Goal: Task Accomplishment & Management: Use online tool/utility

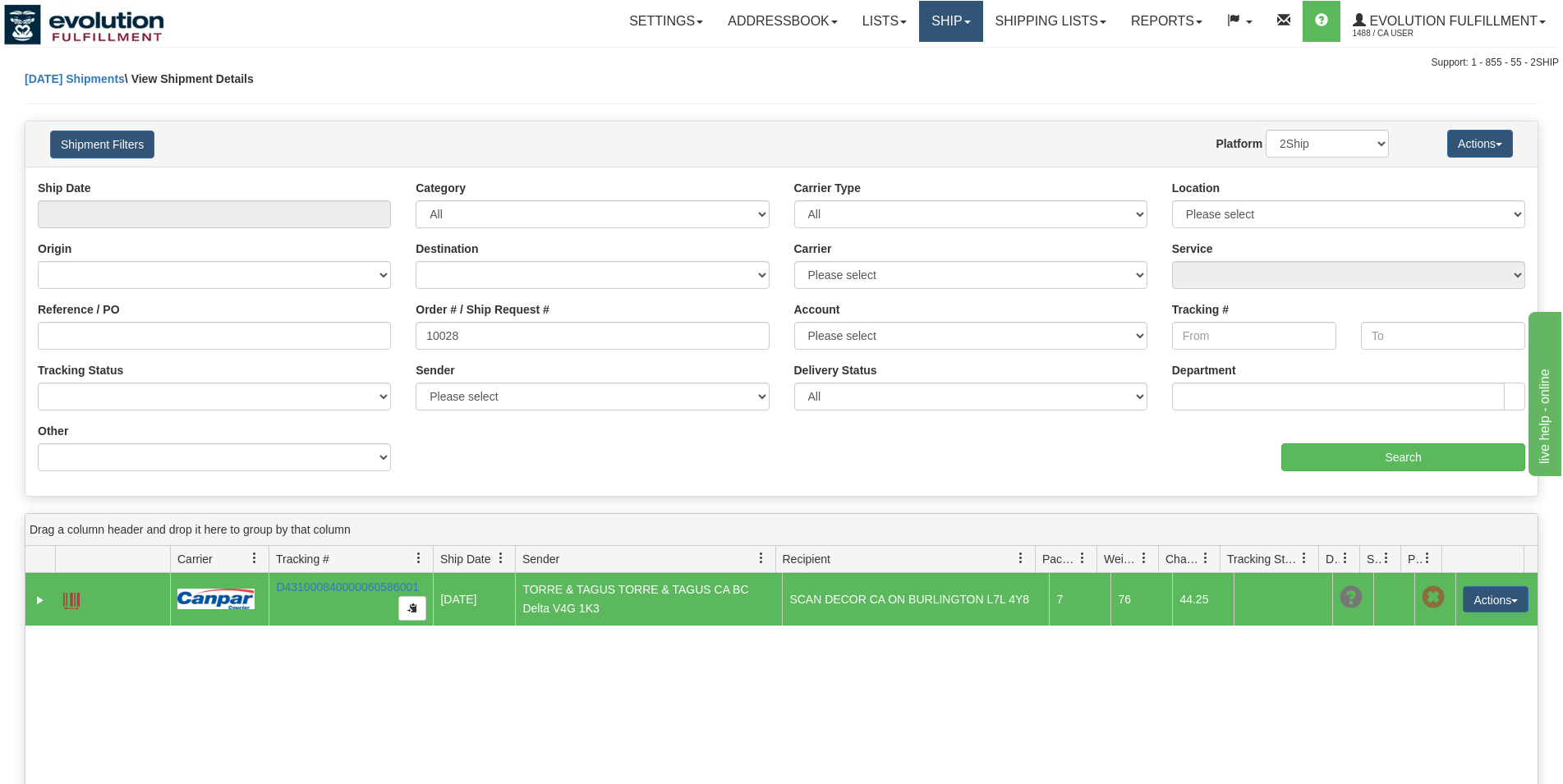
click at [971, 26] on link "Ship" at bounding box center [951, 21] width 63 height 41
click at [926, 80] on span "OnHold / Order Queue" at bounding box center [908, 79] width 115 height 13
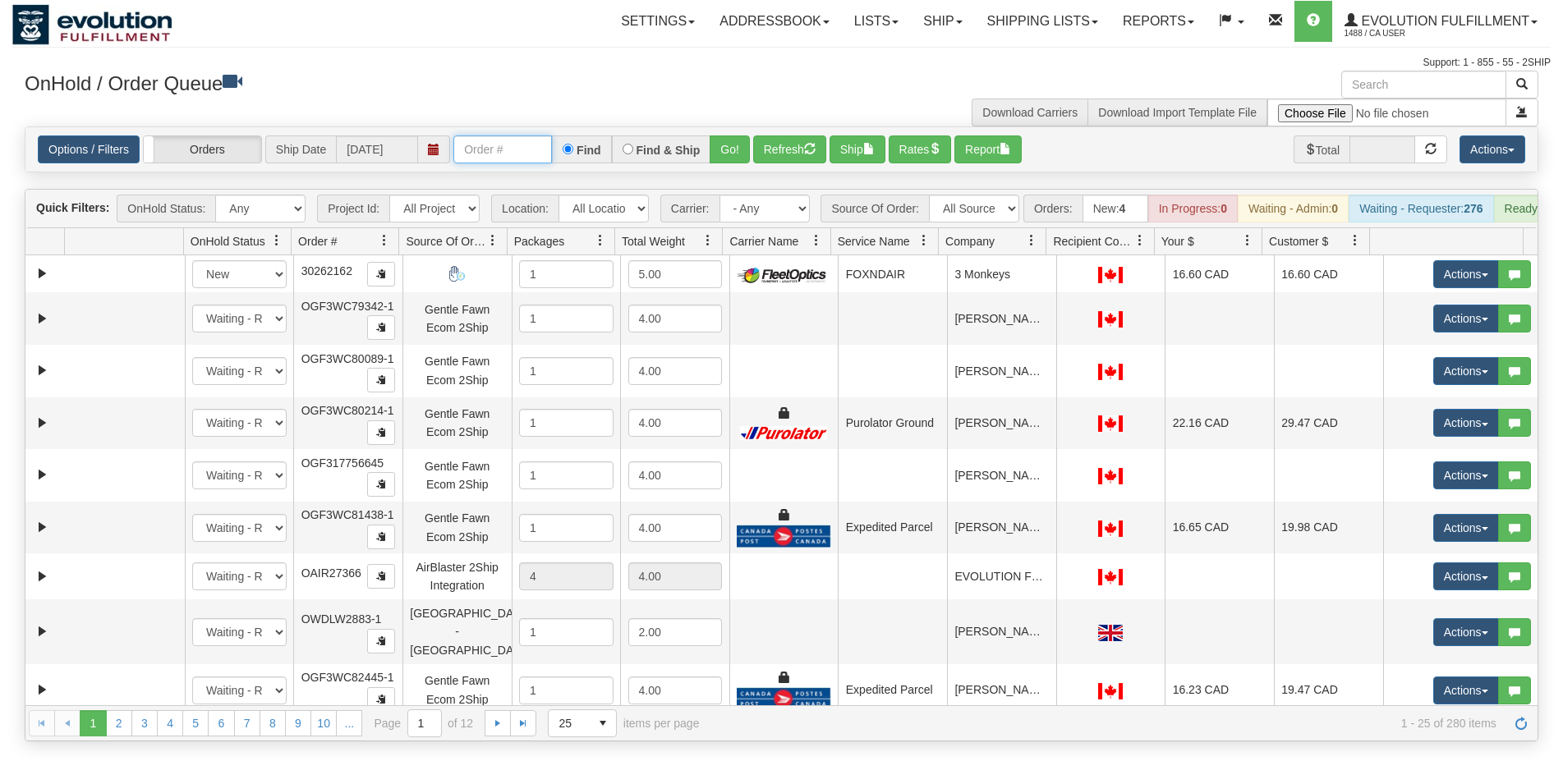
click at [500, 149] on input "text" at bounding box center [502, 150] width 99 height 28
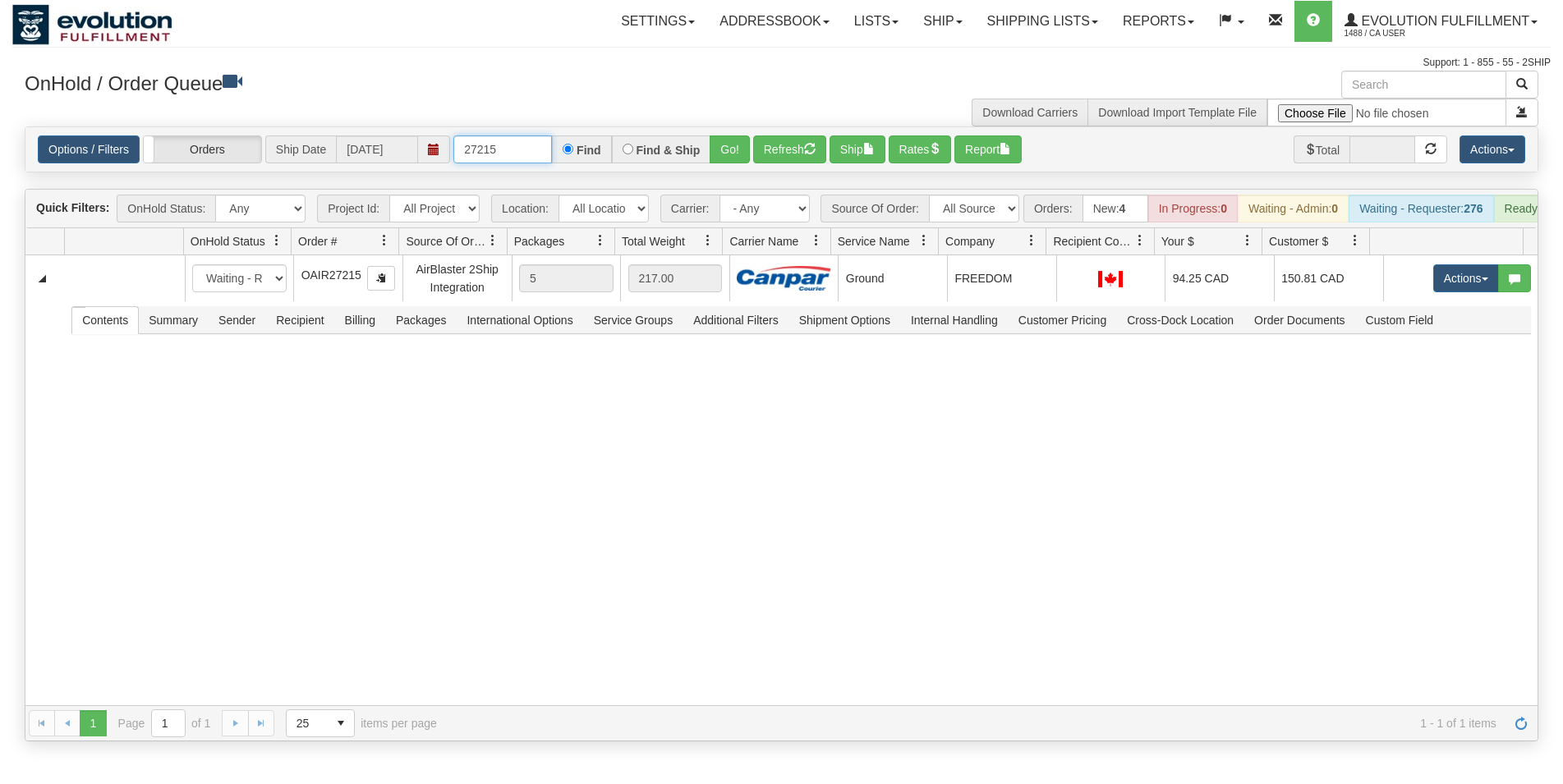
drag, startPoint x: 526, startPoint y: 151, endPoint x: 152, endPoint y: 180, distance: 375.1
click at [453, 164] on input "27215" at bounding box center [502, 150] width 99 height 28
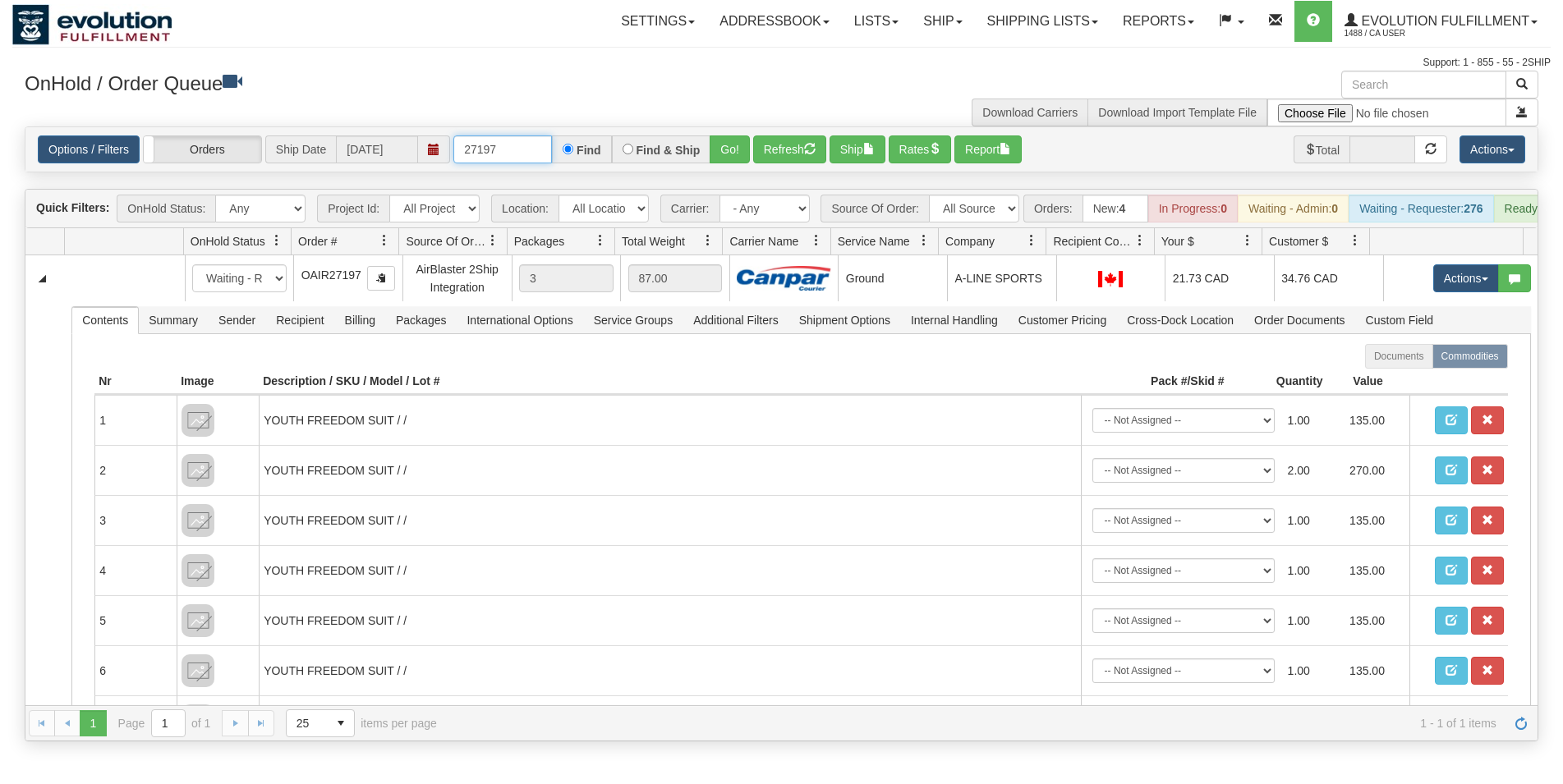
drag, startPoint x: 493, startPoint y: 150, endPoint x: 524, endPoint y: 151, distance: 31.0
click at [524, 151] on input "27197" at bounding box center [502, 150] width 99 height 28
type input "27557"
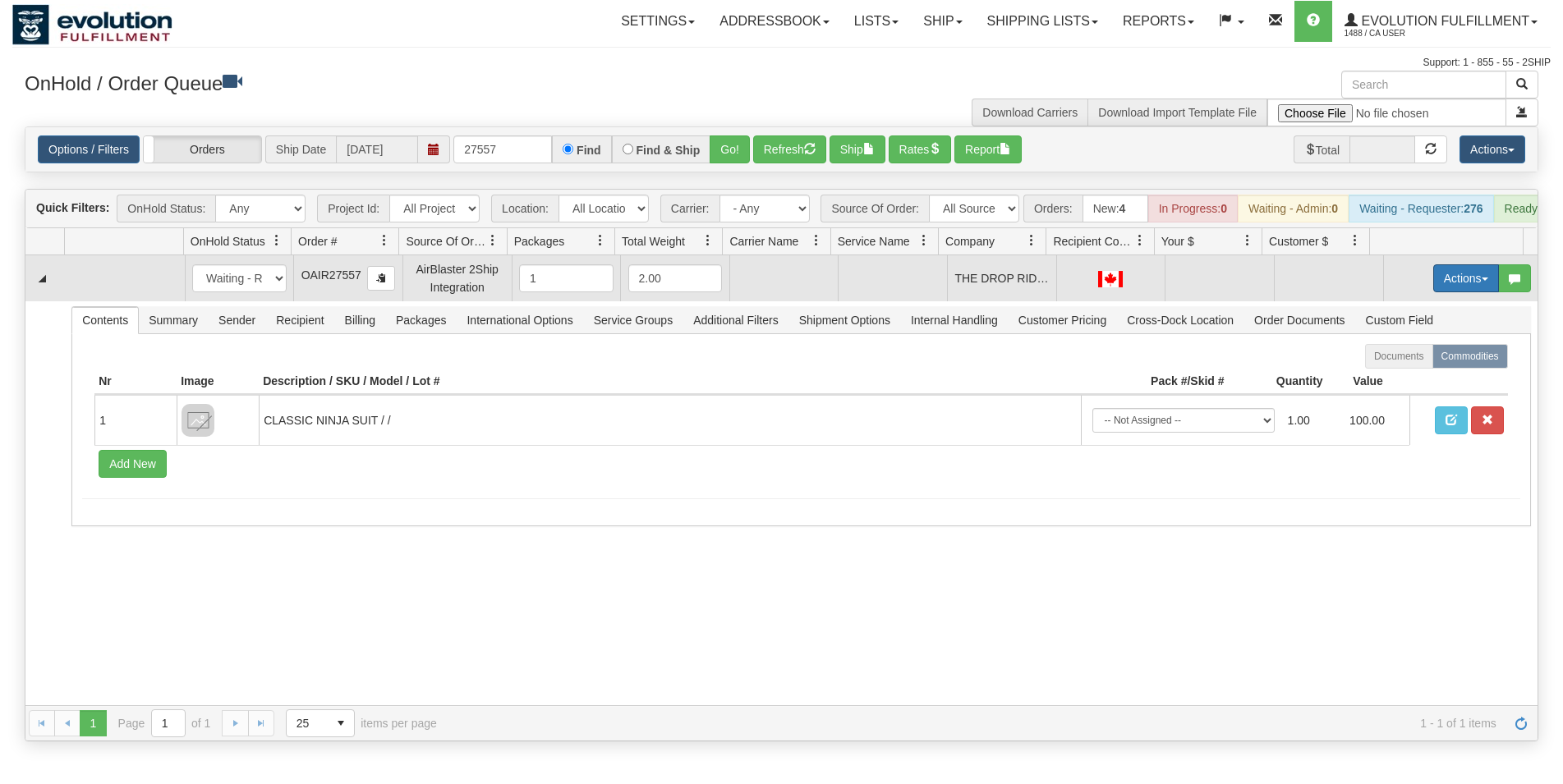
click at [1445, 292] on button "Actions" at bounding box center [1465, 278] width 66 height 28
click at [1430, 316] on link "Open" at bounding box center [1432, 309] width 131 height 21
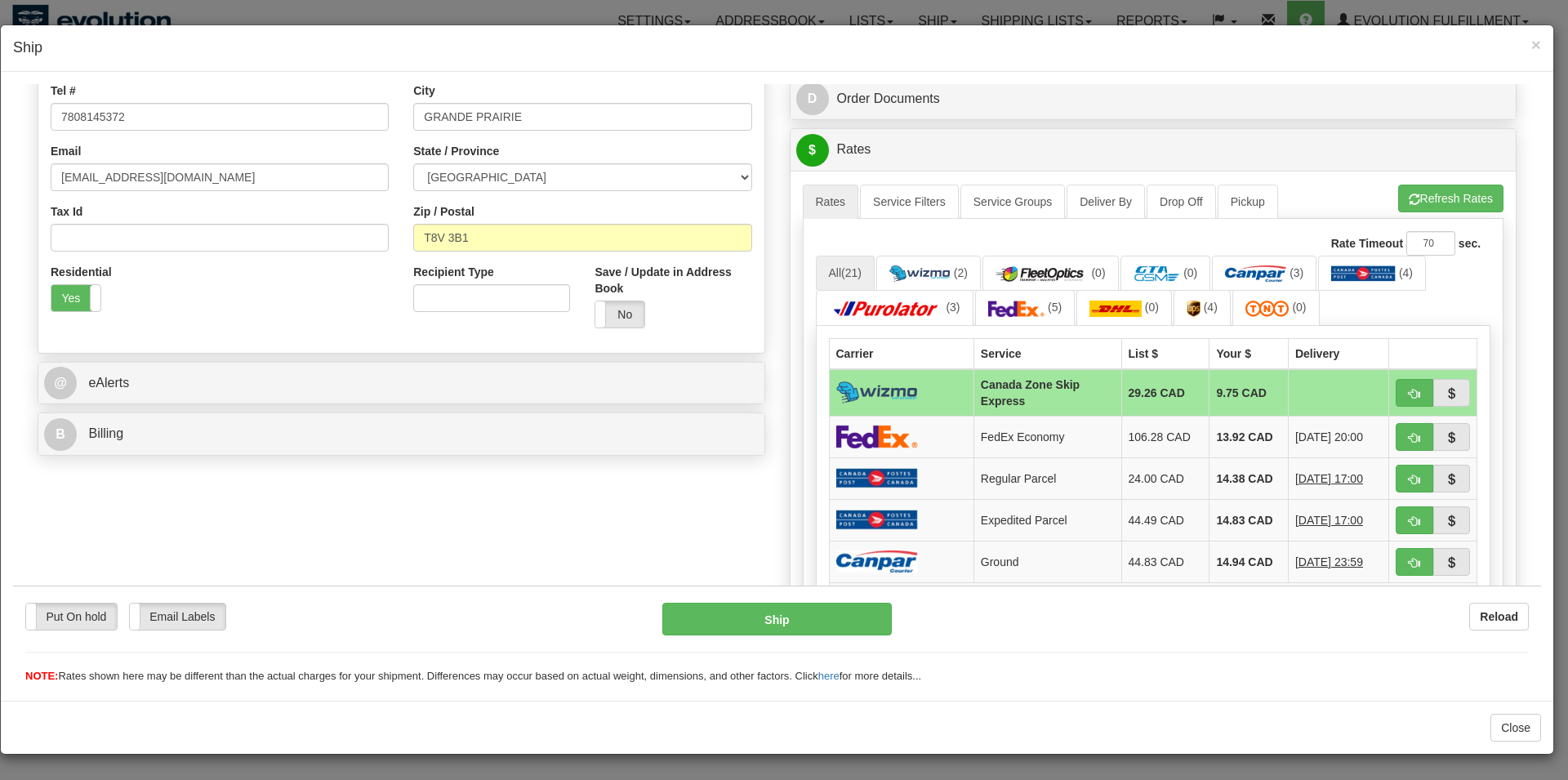
scroll to position [416, 0]
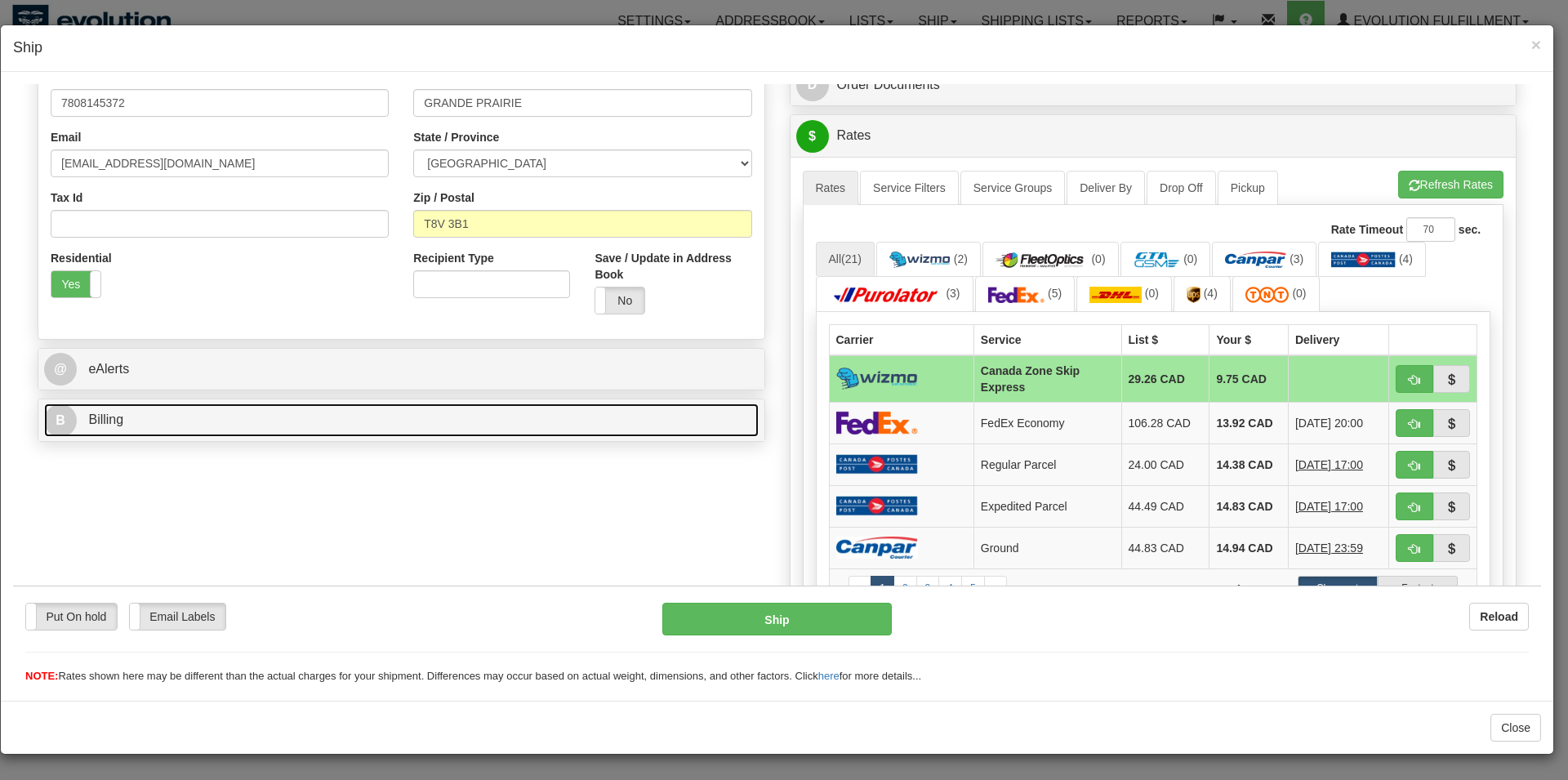
click at [393, 429] on link "B Billing" at bounding box center [401, 419] width 714 height 33
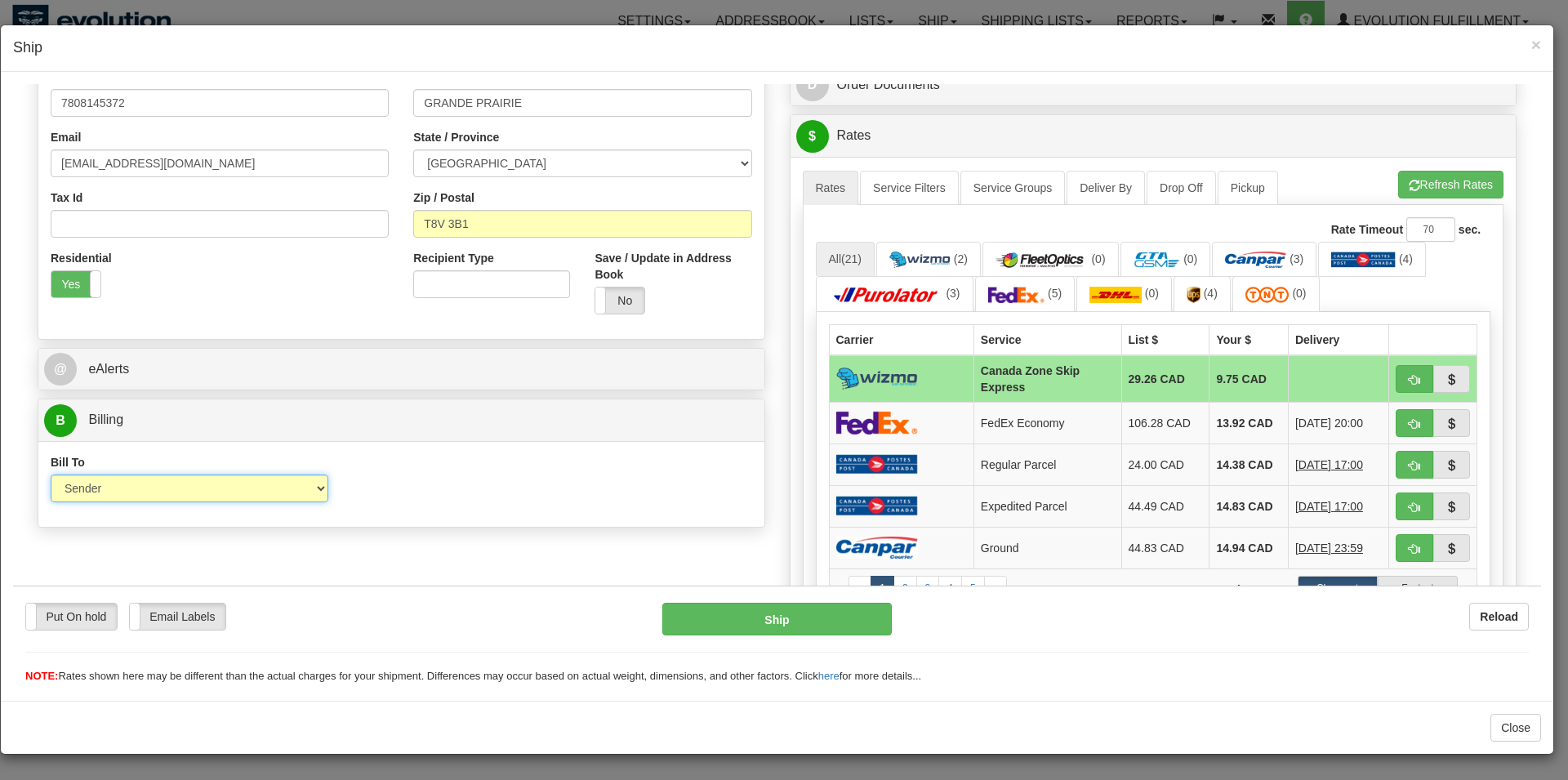
click at [51, 474] on select "Sender Recipient Third Party Collect" at bounding box center [190, 488] width 278 height 28
select select "3"
click option "Third Party" at bounding box center [13, 83] width 0 height 0
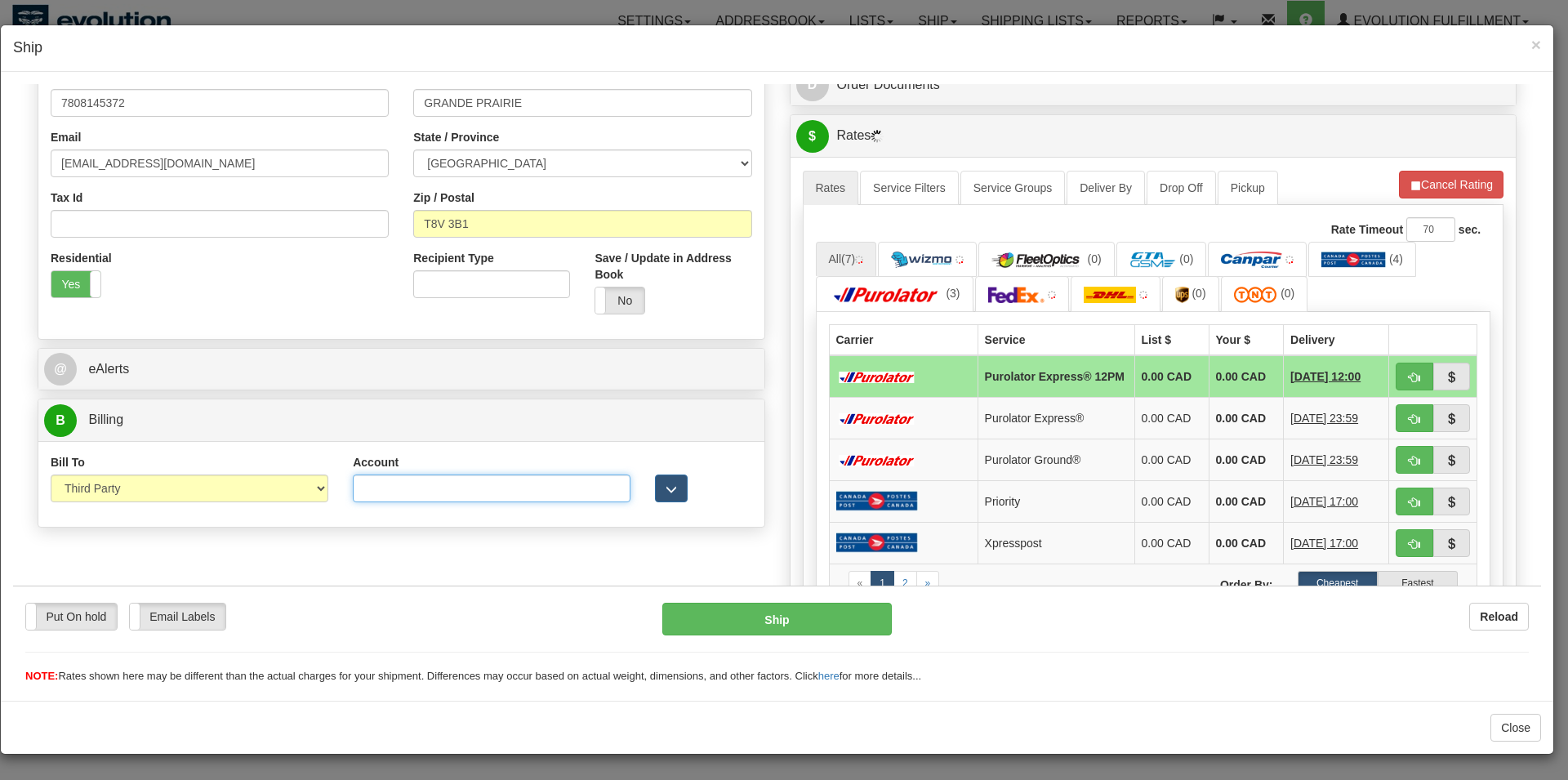
click at [407, 495] on input "Account" at bounding box center [491, 488] width 278 height 28
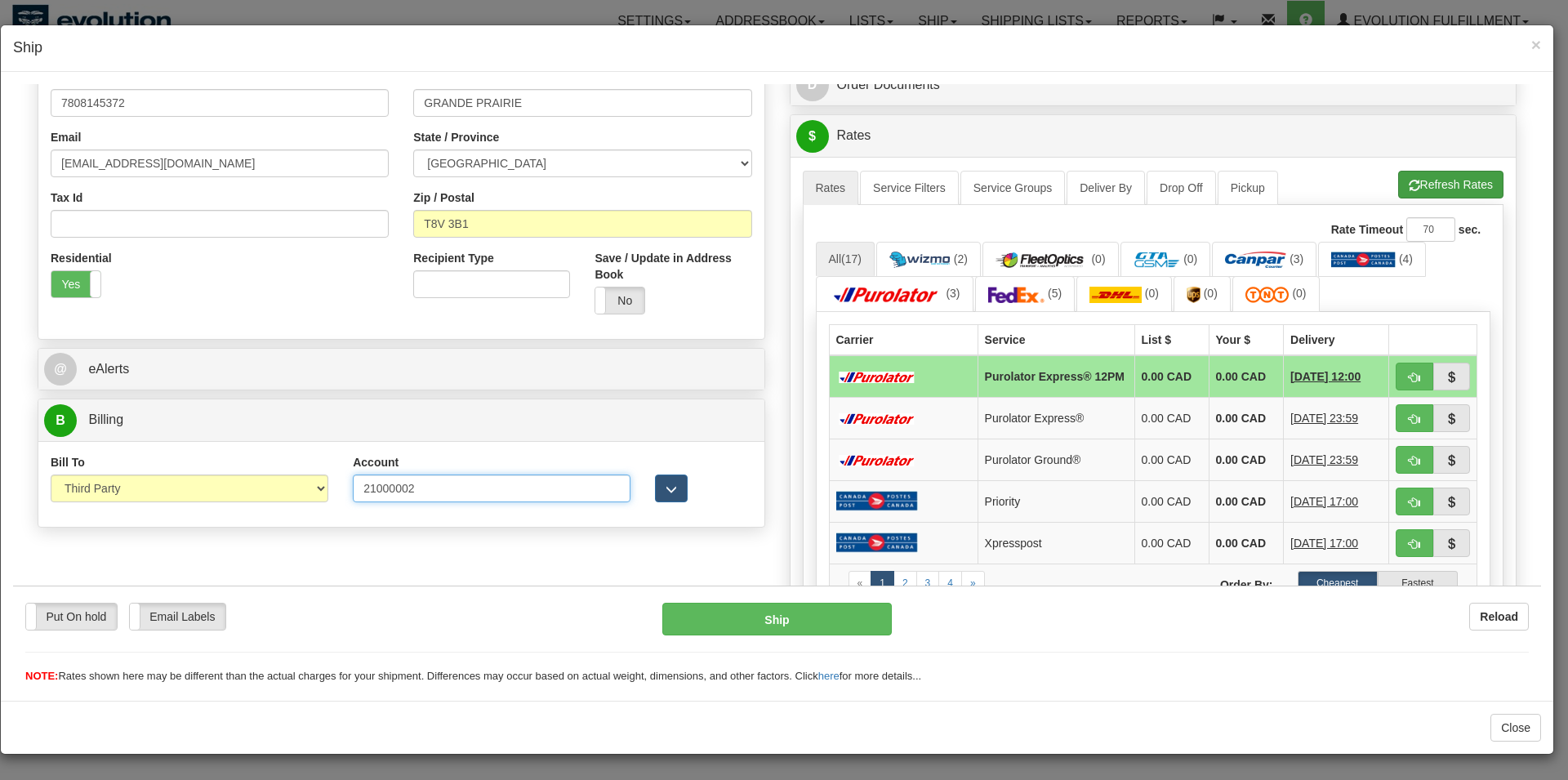
type input "21000002"
click at [1451, 184] on button "Refresh Rates" at bounding box center [1451, 184] width 105 height 28
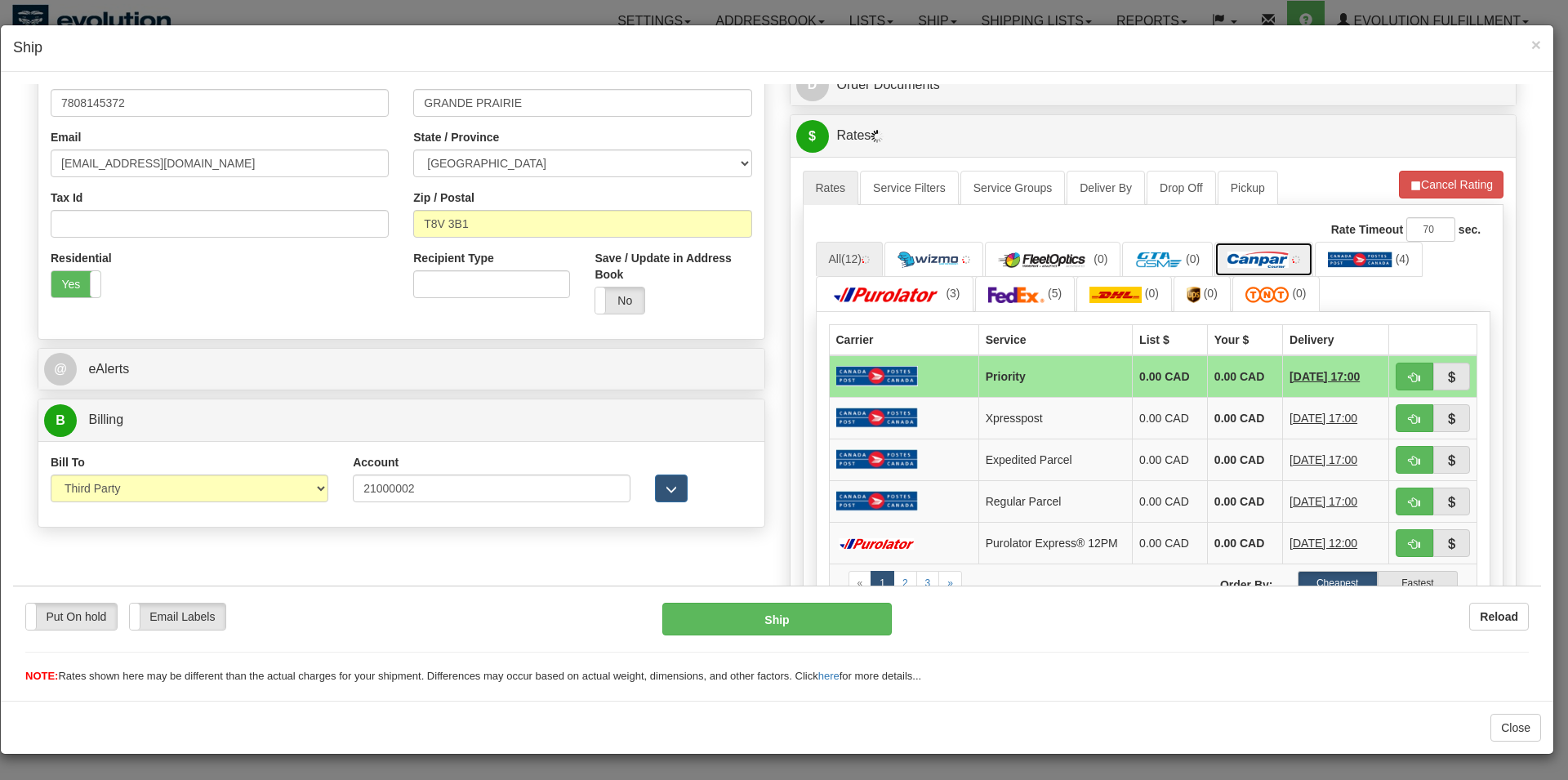
click at [1257, 252] on link at bounding box center [1264, 258] width 99 height 35
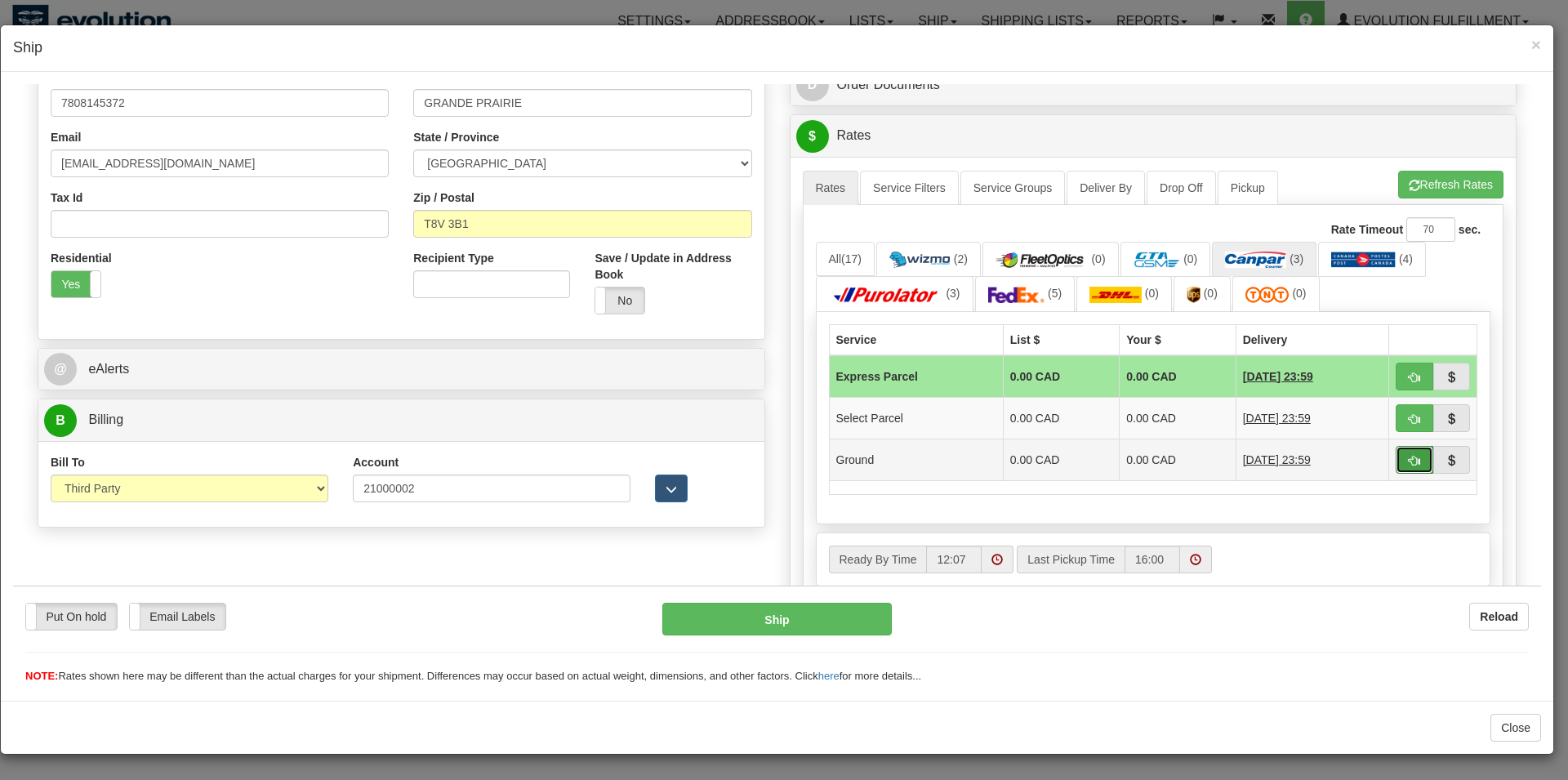
click at [1395, 458] on button "button" at bounding box center [1414, 459] width 38 height 28
type input "1"
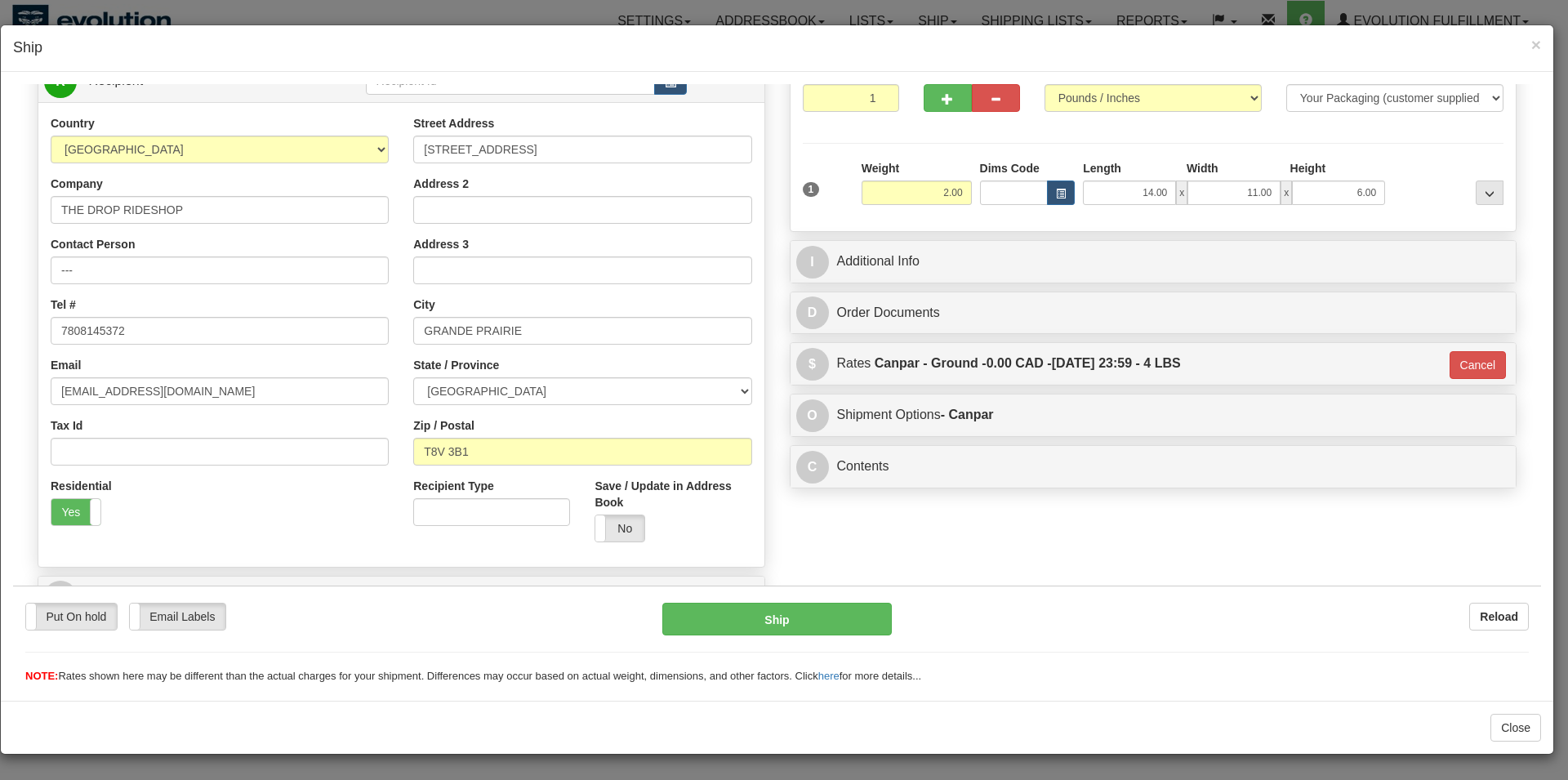
scroll to position [353, 0]
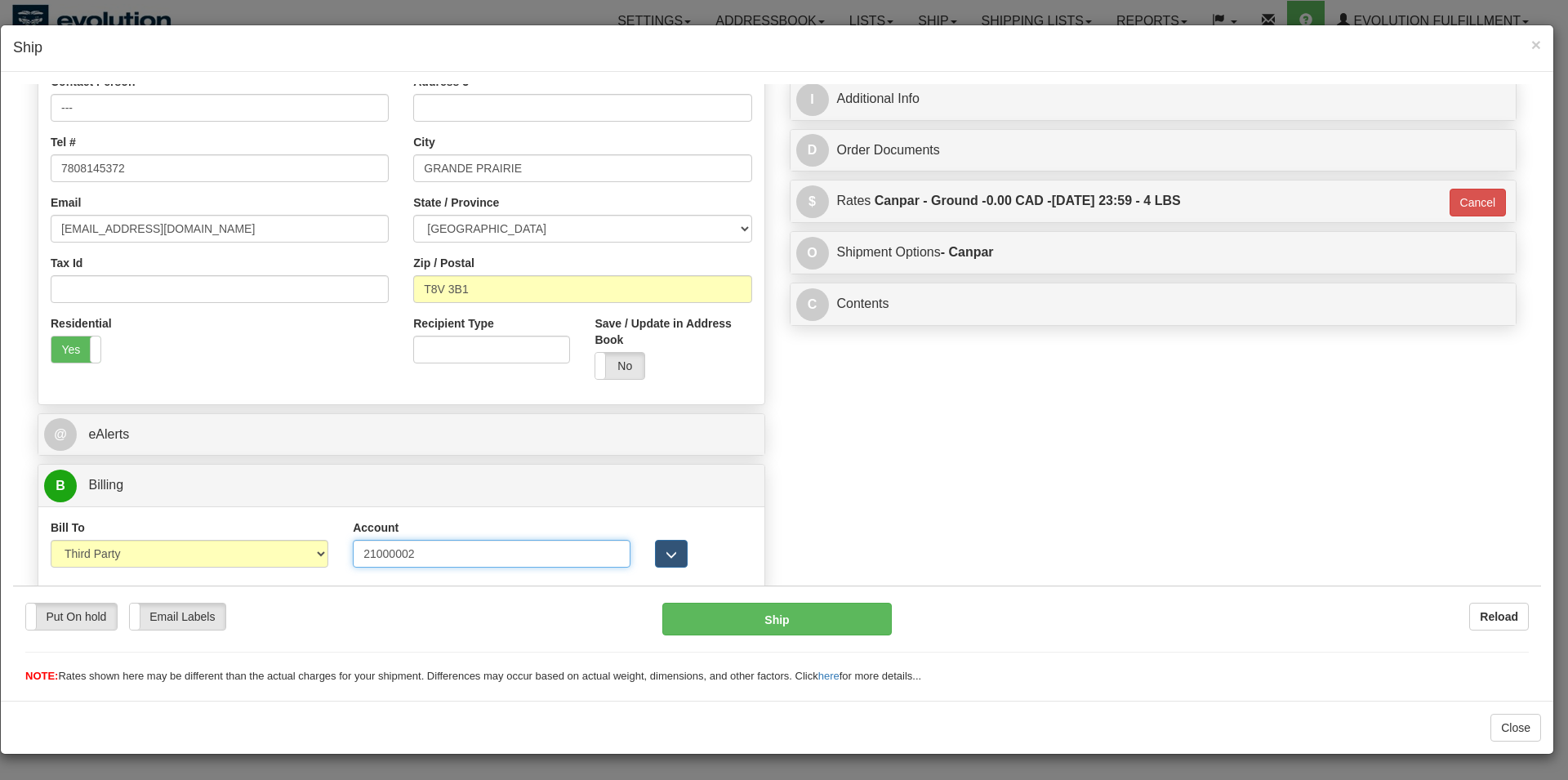
drag, startPoint x: 372, startPoint y: 555, endPoint x: 427, endPoint y: 563, distance: 55.6
click at [427, 563] on input "21000002" at bounding box center [491, 553] width 278 height 28
click at [825, 510] on div "Order # OAIR27557 AirBlaster 2Ship Integration" at bounding box center [776, 197] width 1503 height 807
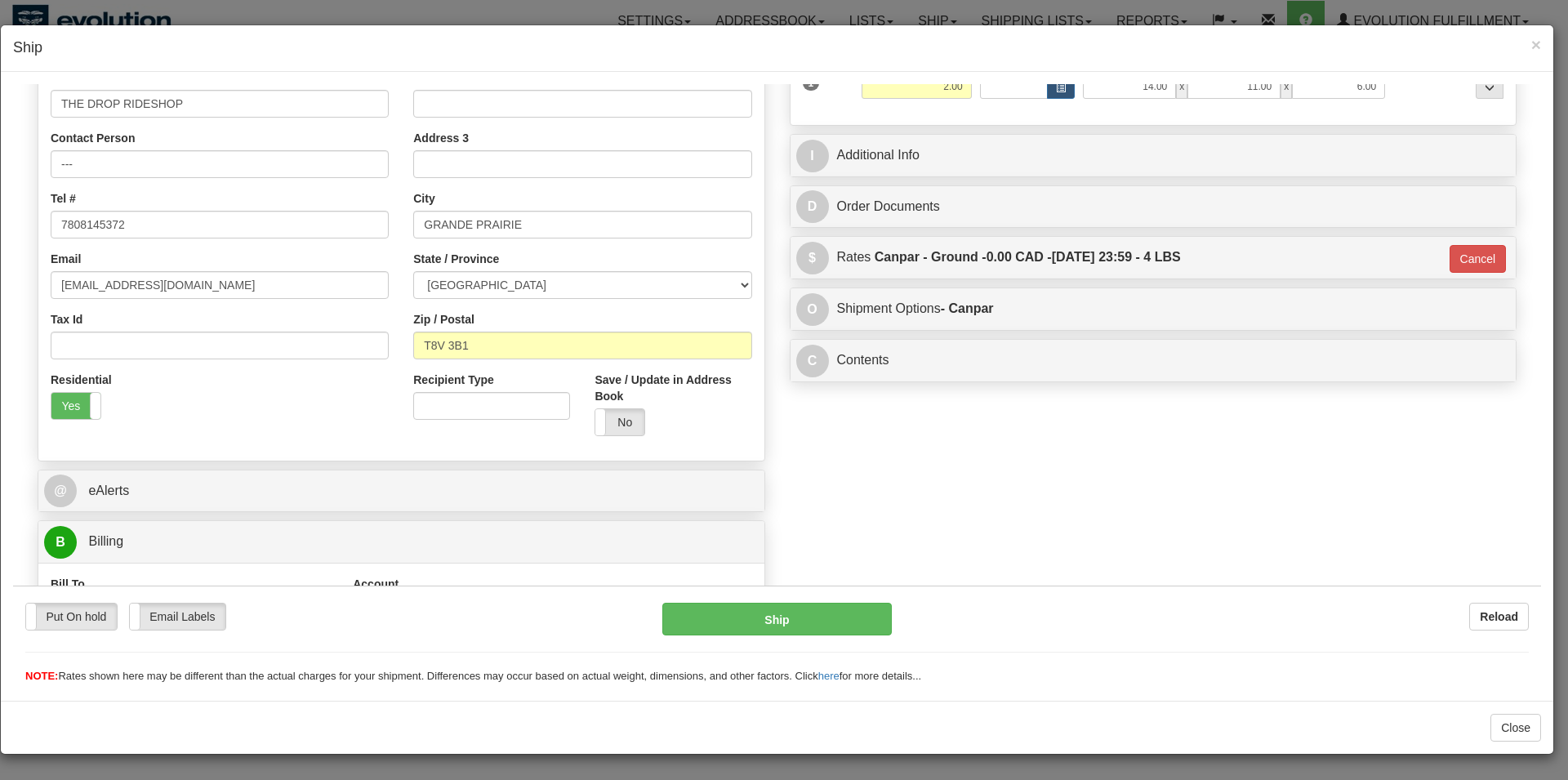
scroll to position [269, 0]
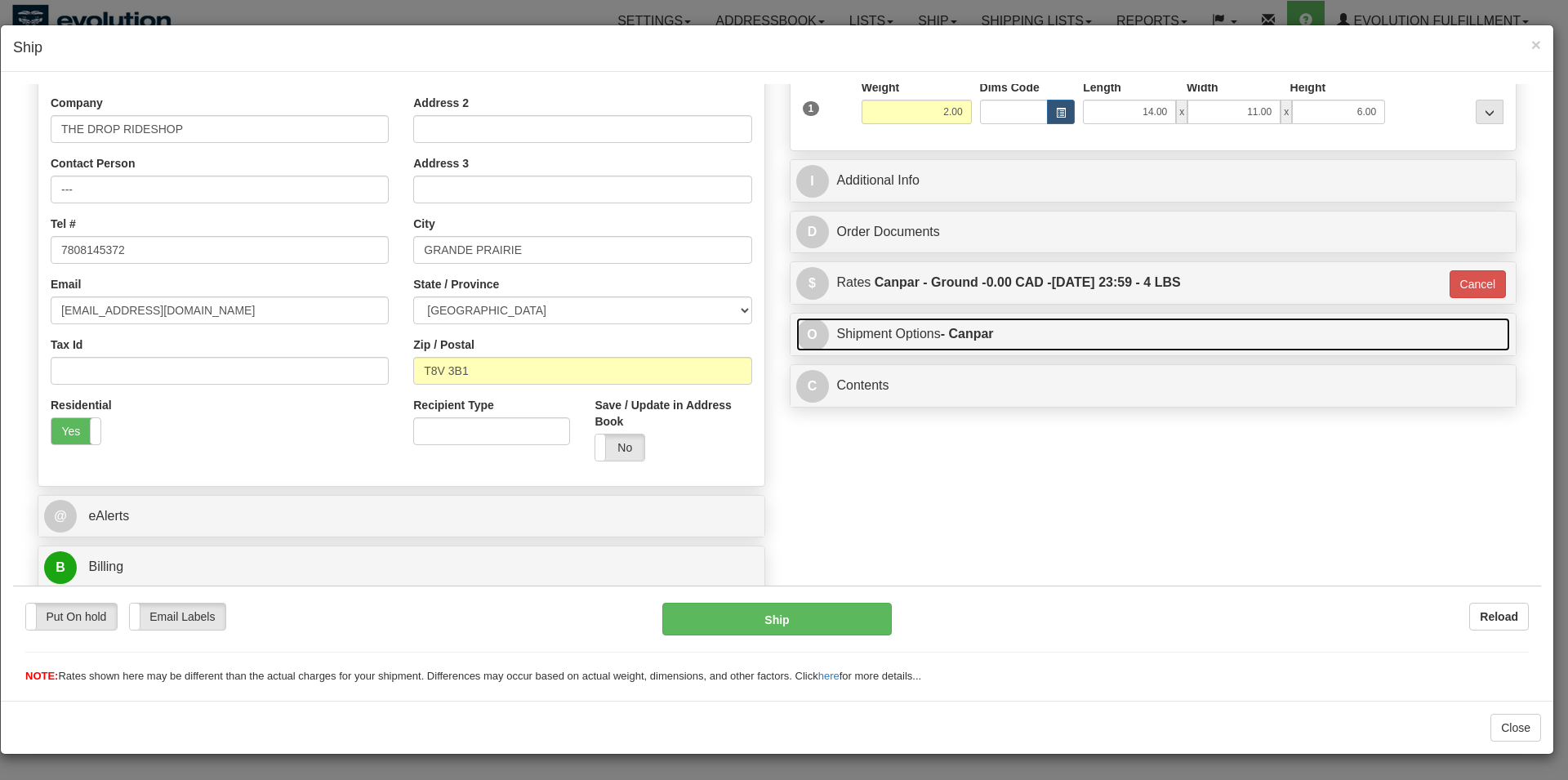
click at [969, 340] on strong "- Canpar" at bounding box center [967, 332] width 53 height 14
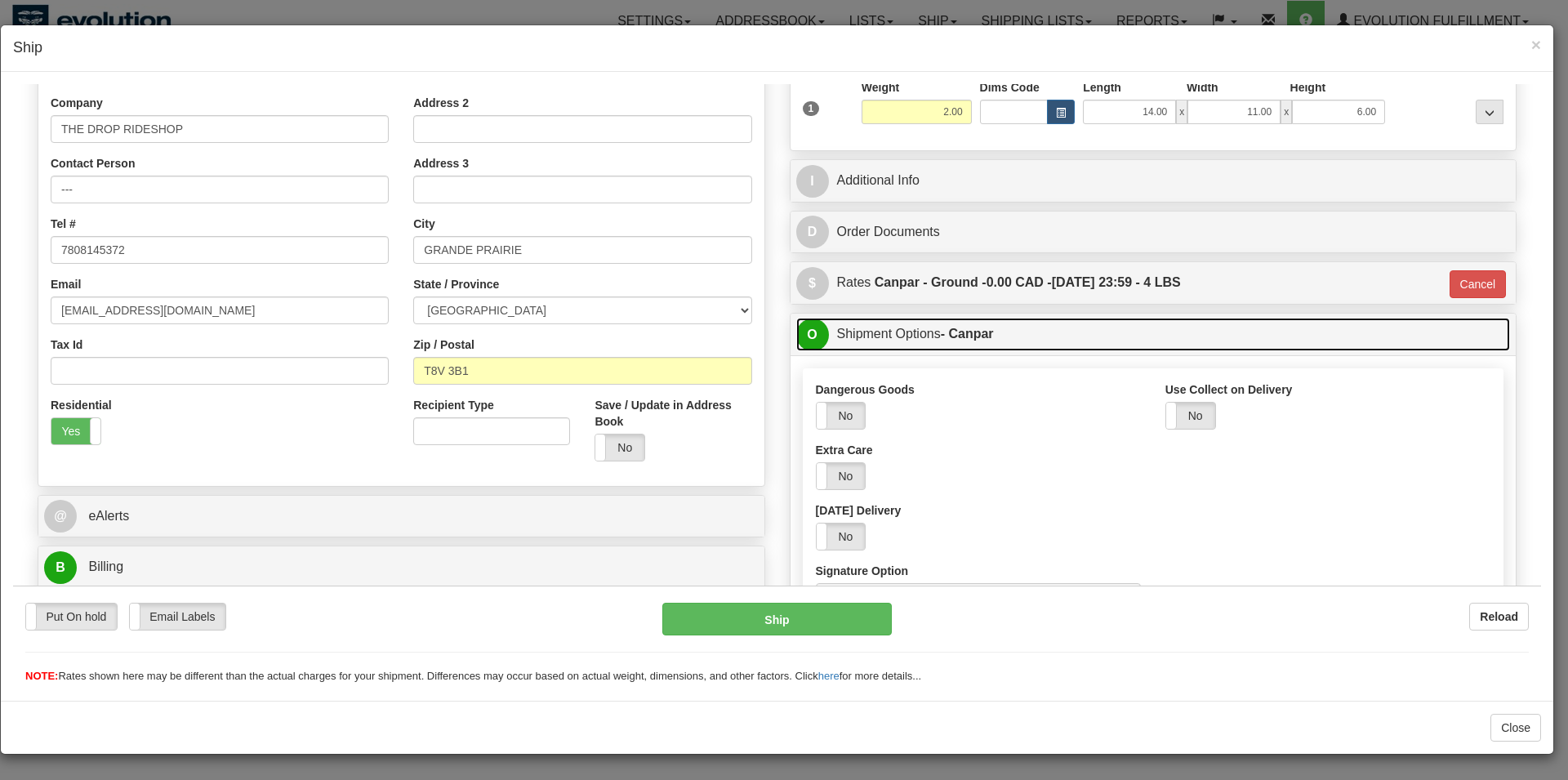
click at [969, 340] on strong "- Canpar" at bounding box center [967, 332] width 53 height 14
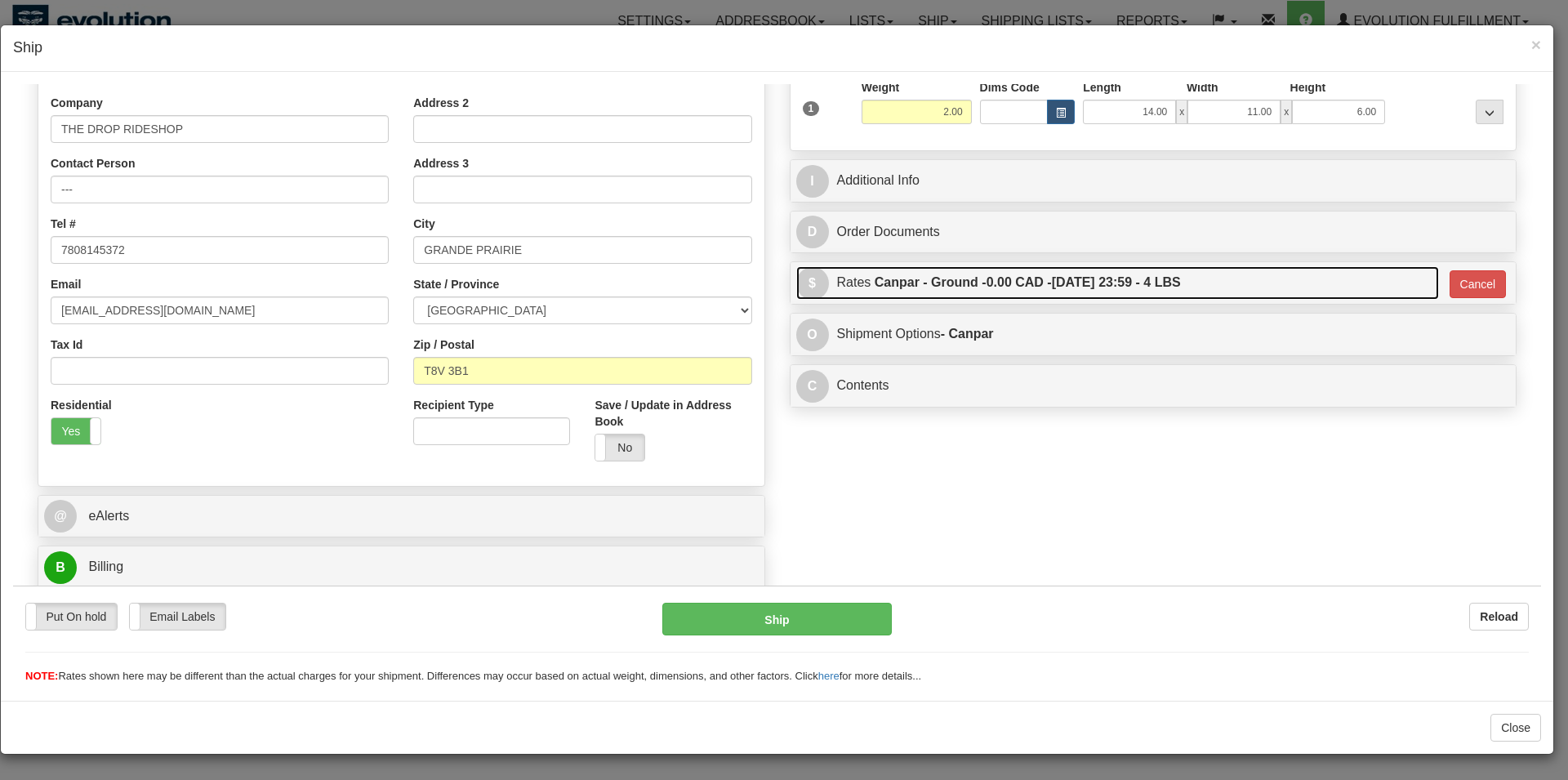
click at [856, 292] on link "$ Rates Canpar - Ground - 0.00 CAD - [DATE] 23:59 - 4 LBS" at bounding box center [1117, 282] width 643 height 33
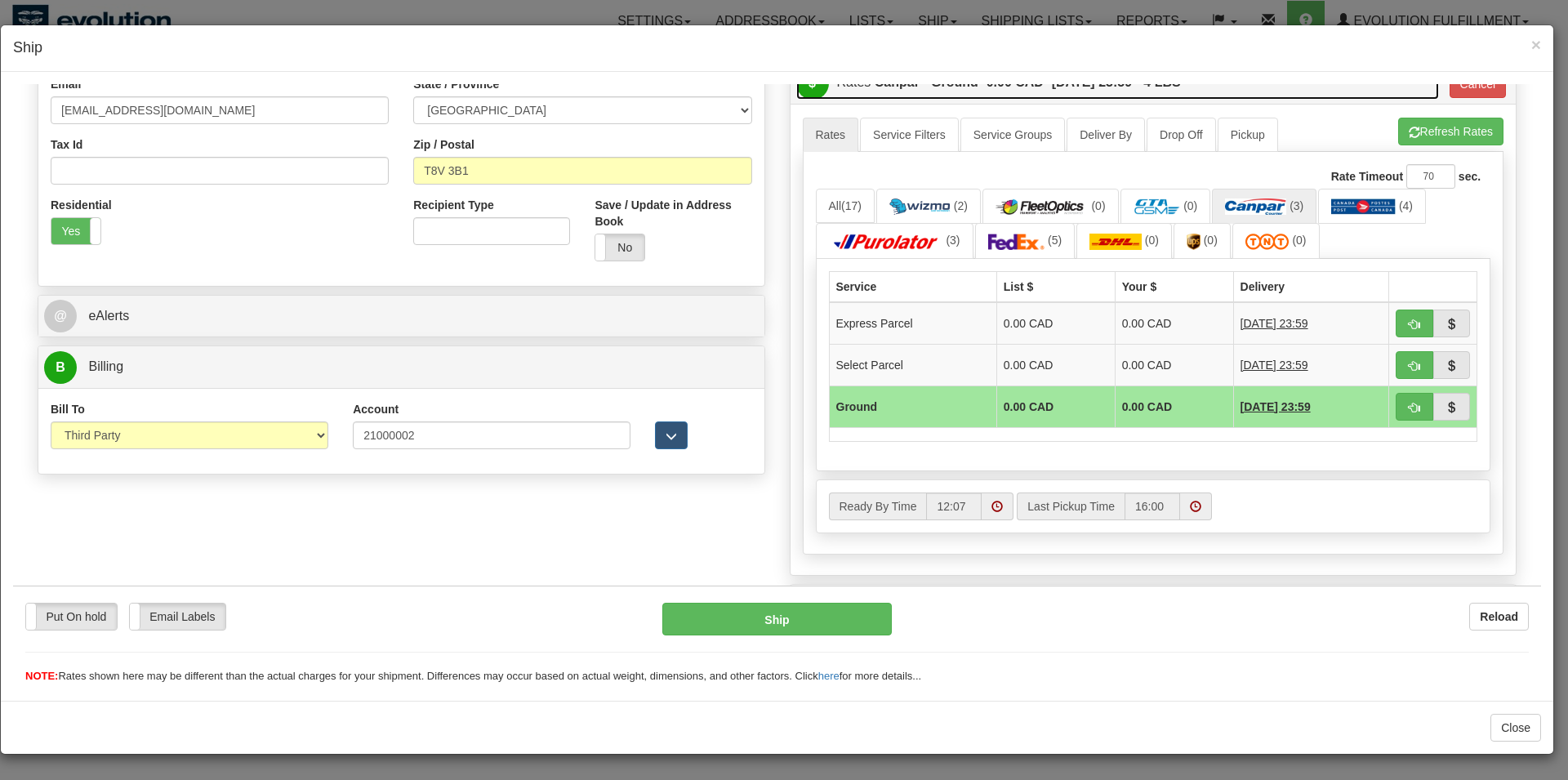
scroll to position [519, 0]
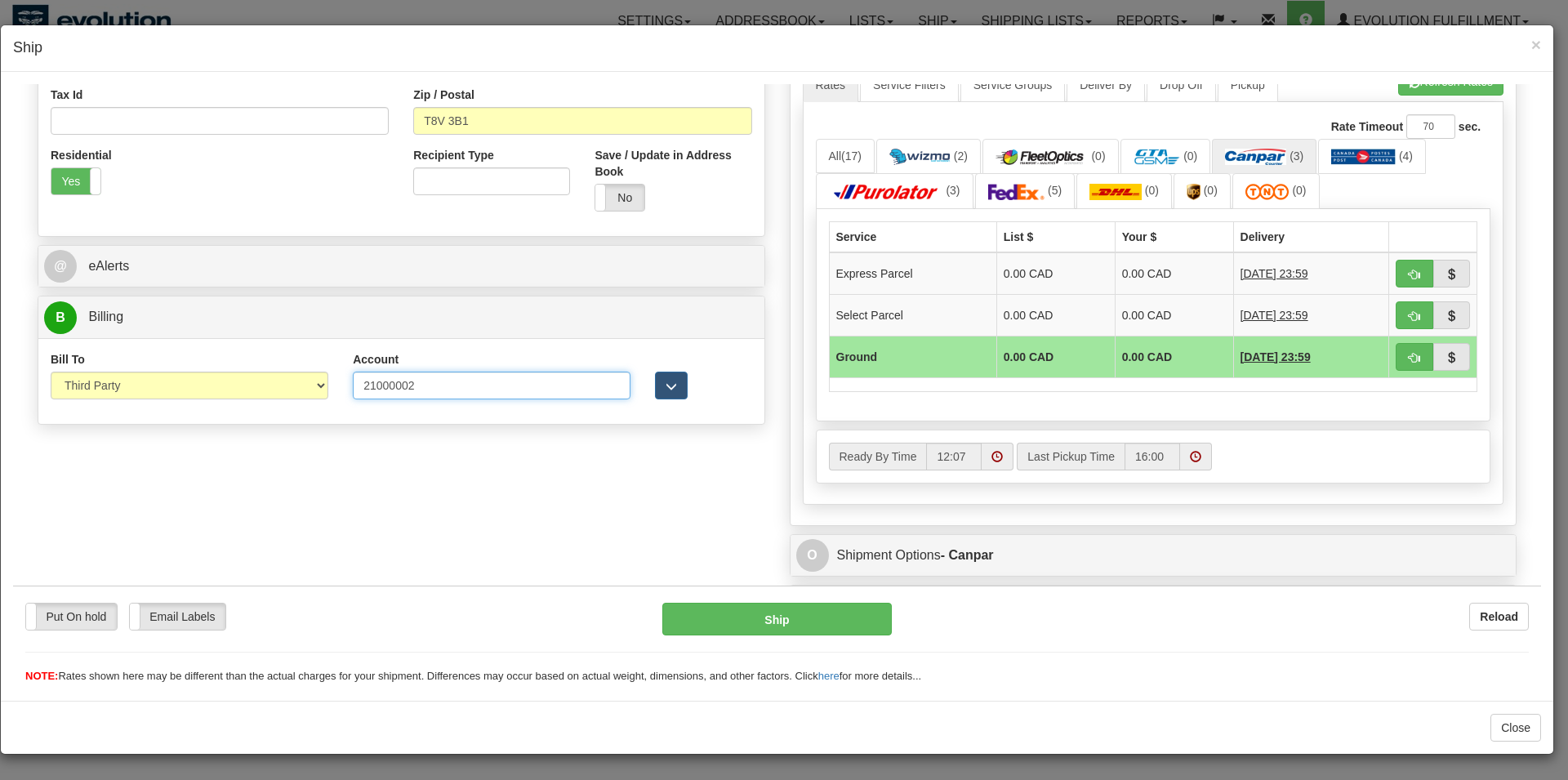
drag, startPoint x: 372, startPoint y: 379, endPoint x: 403, endPoint y: 387, distance: 32.0
click at [403, 387] on input "21000002" at bounding box center [491, 385] width 278 height 28
click at [1389, 352] on td at bounding box center [1432, 355] width 88 height 42
click at [1395, 349] on button "button" at bounding box center [1414, 356] width 38 height 28
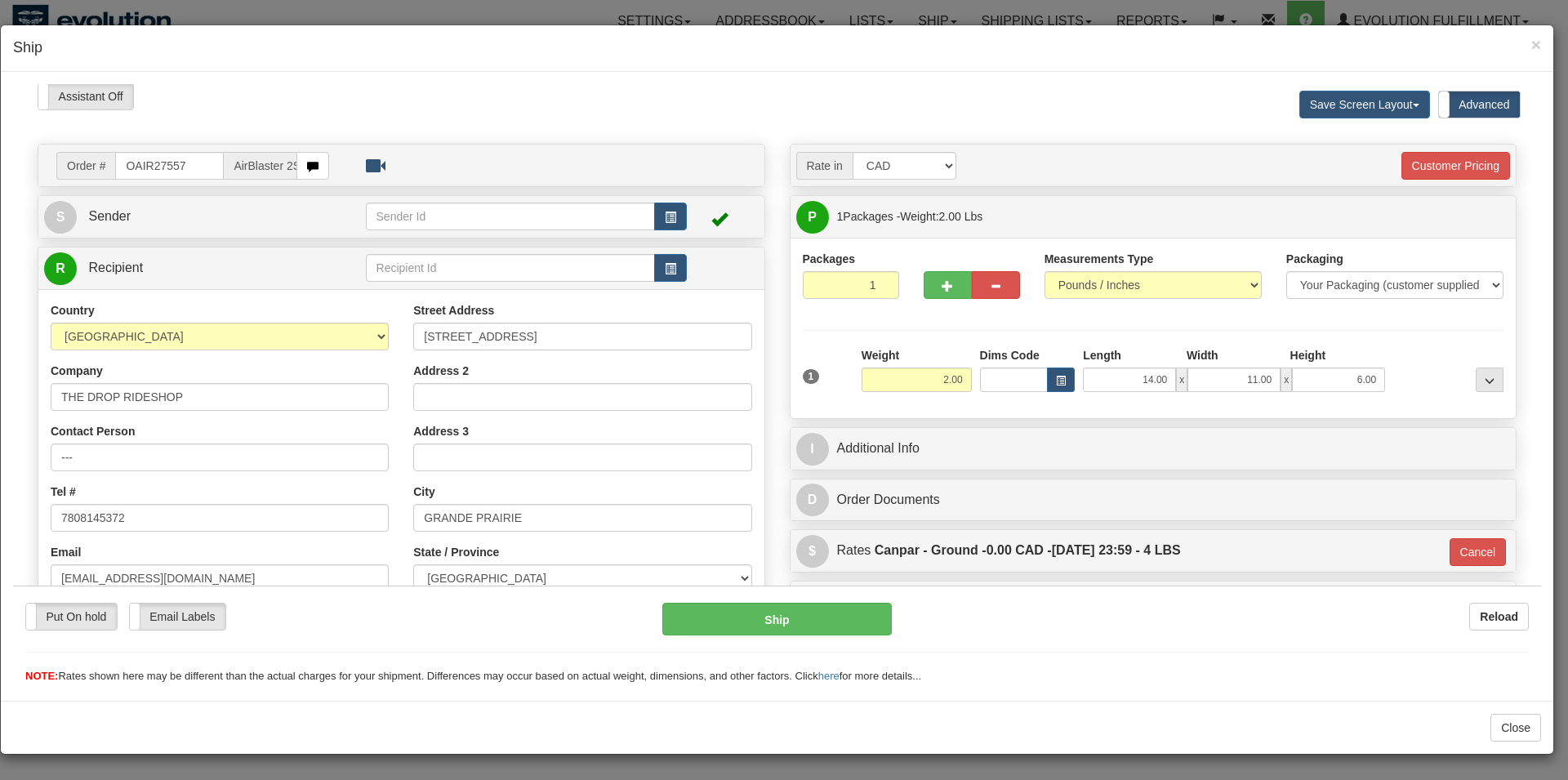
scroll to position [0, 0]
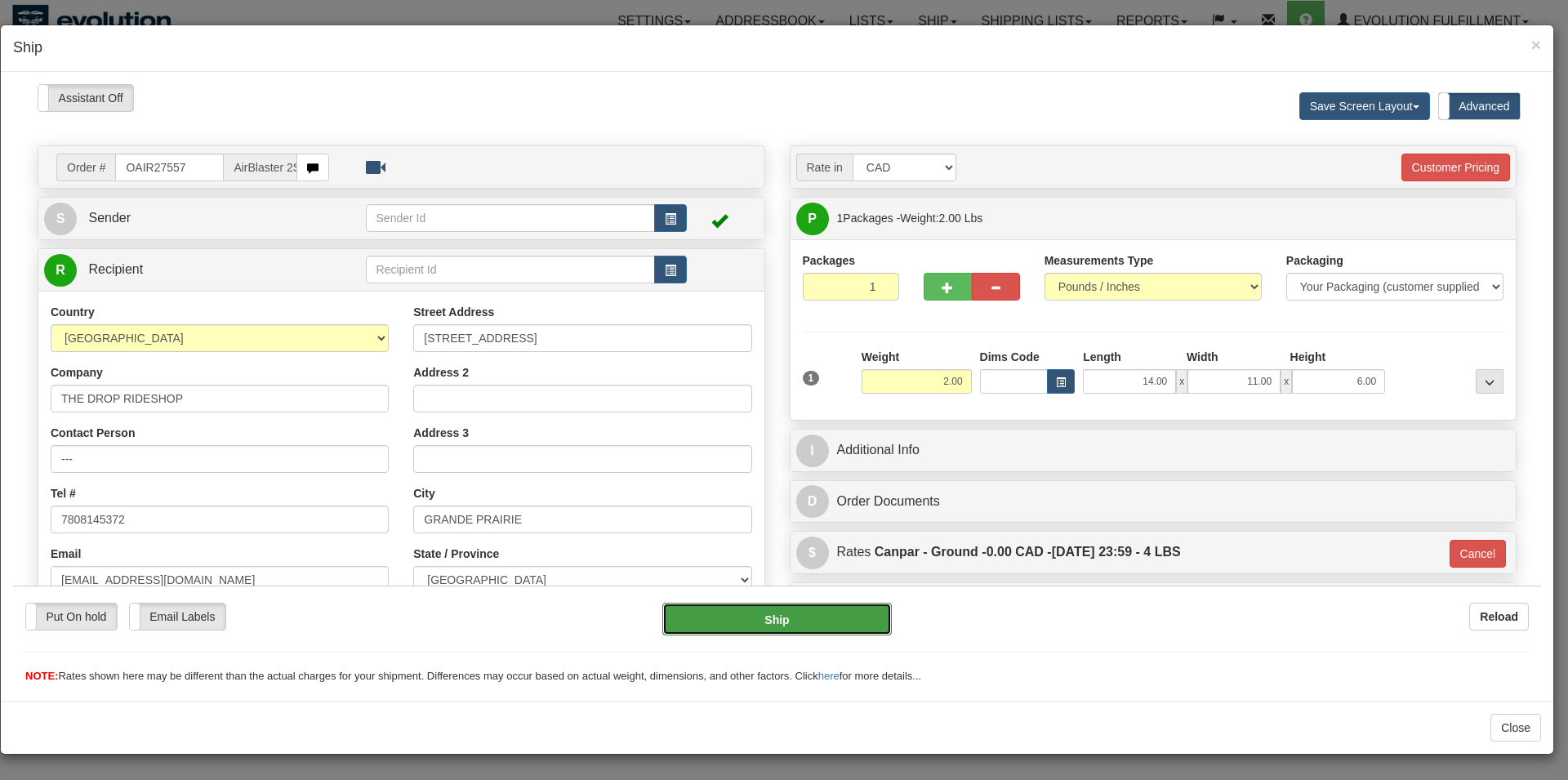
click at [708, 625] on button "Ship" at bounding box center [777, 618] width 230 height 32
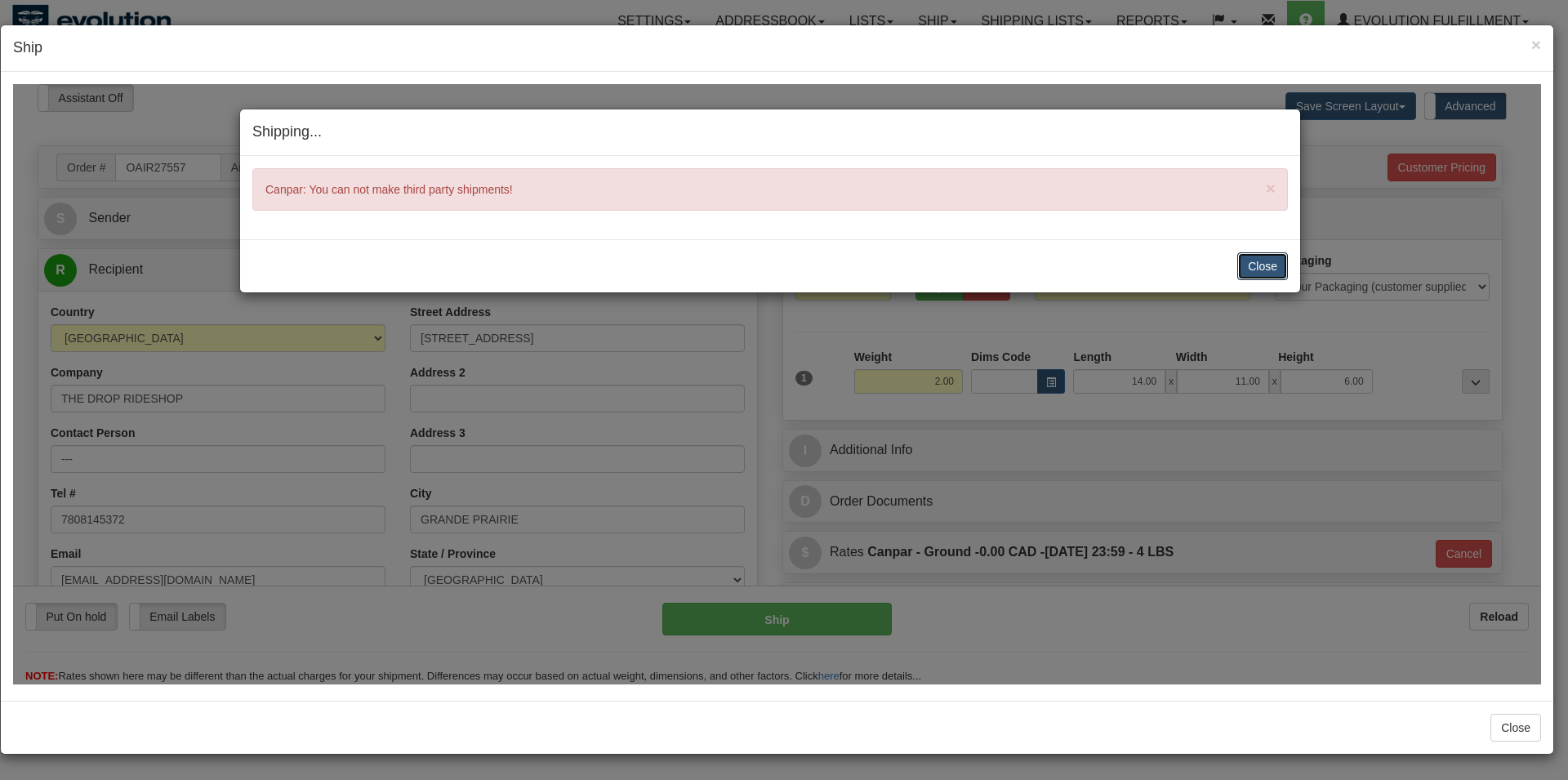
drag, startPoint x: 1271, startPoint y: 275, endPoint x: 1233, endPoint y: 291, distance: 41.2
click at [1272, 275] on button "Close" at bounding box center [1262, 266] width 51 height 28
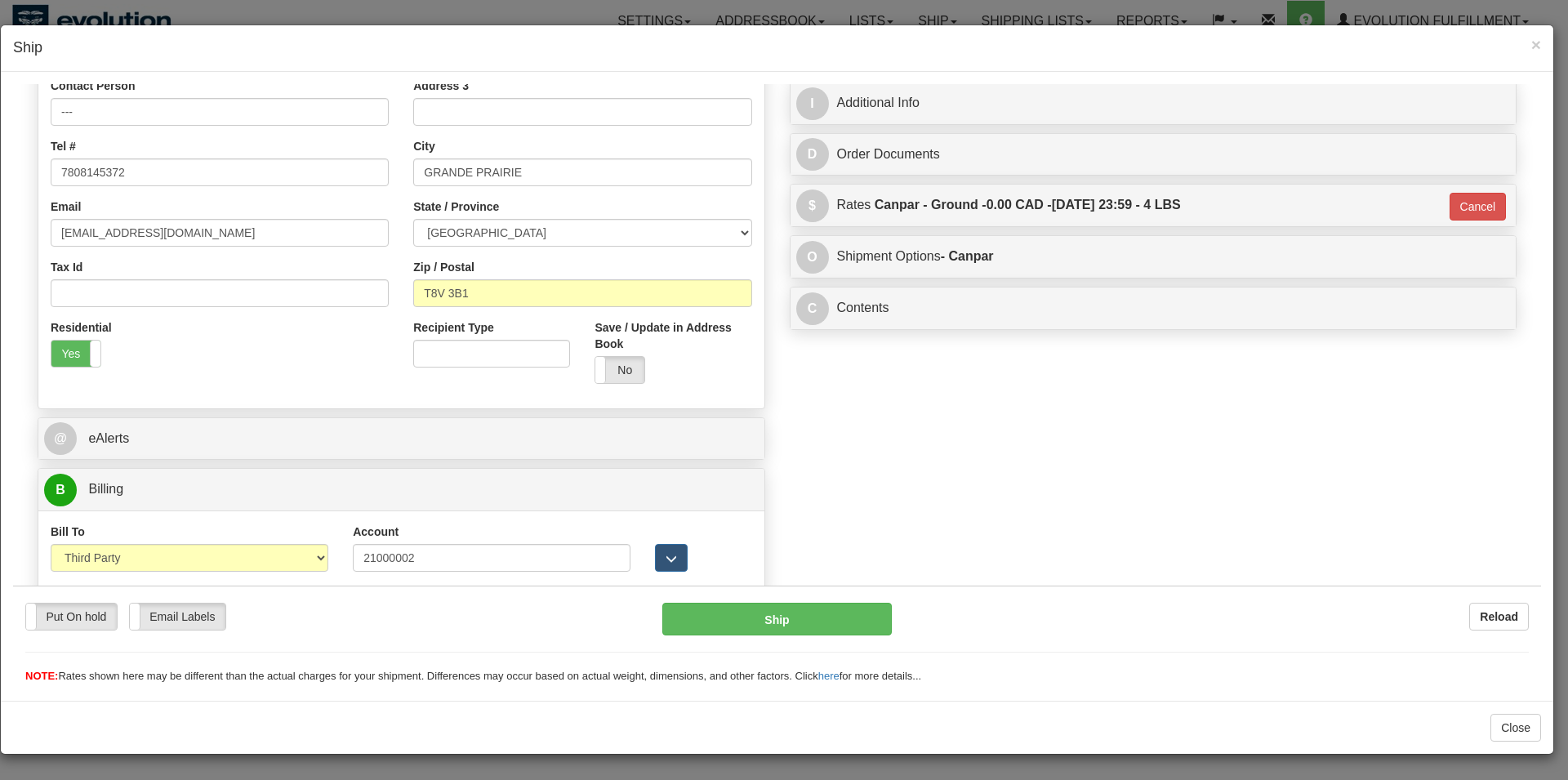
scroll to position [353, 0]
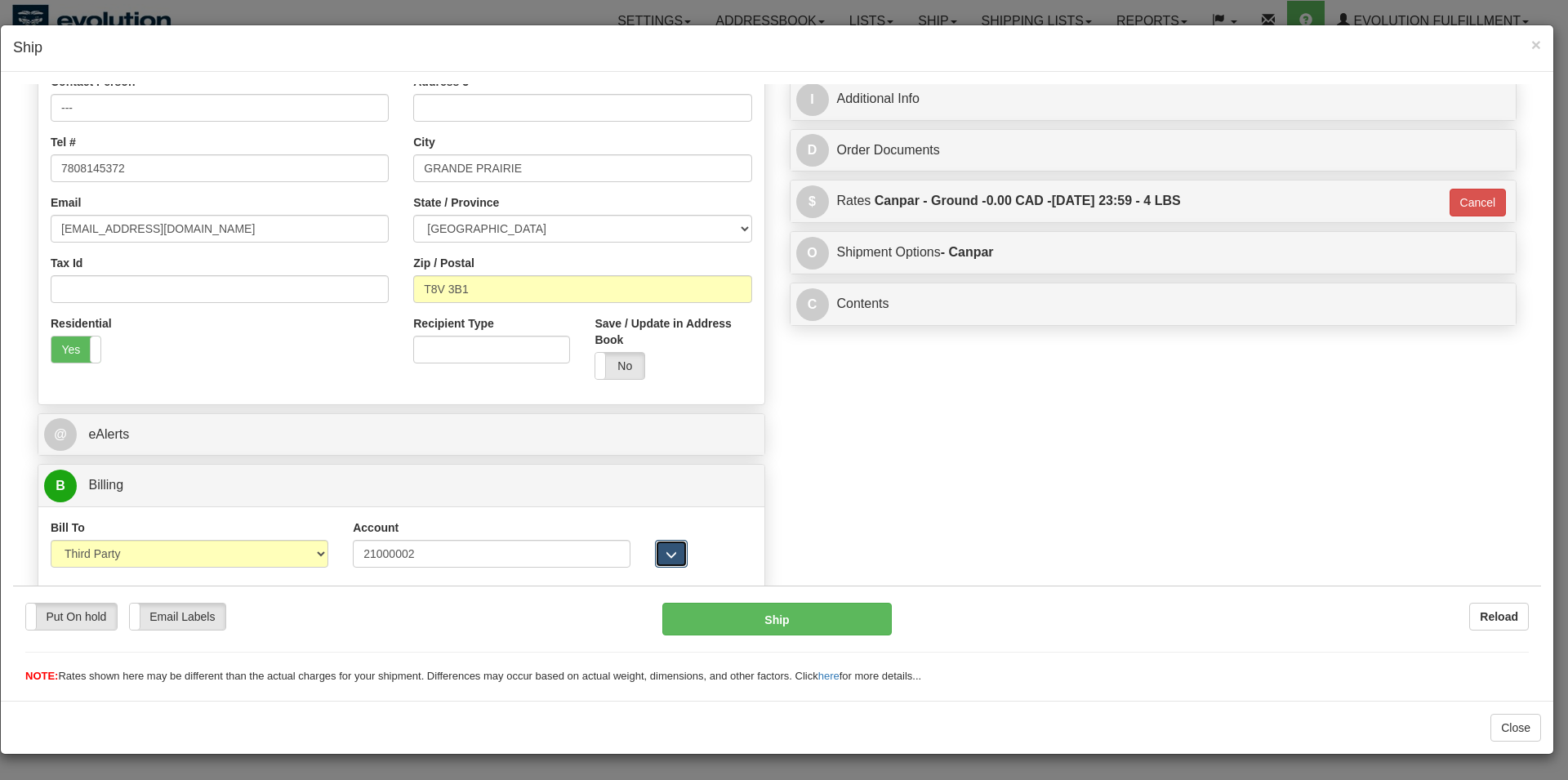
click at [659, 558] on button "button" at bounding box center [671, 553] width 32 height 28
click at [659, 558] on button "button" at bounding box center [671, 551] width 32 height 28
click at [659, 558] on button "button" at bounding box center [671, 553] width 32 height 28
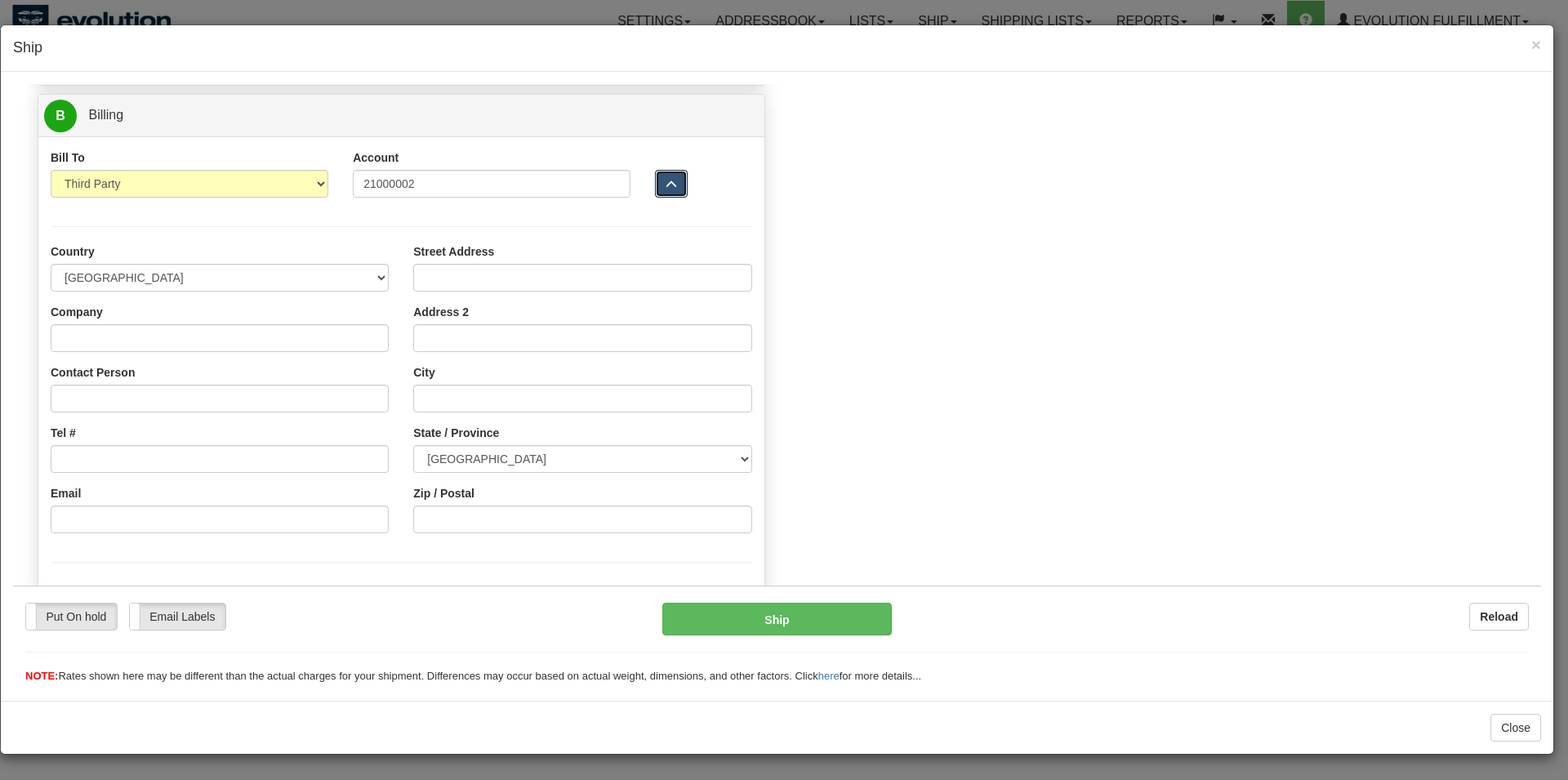
scroll to position [390, 0]
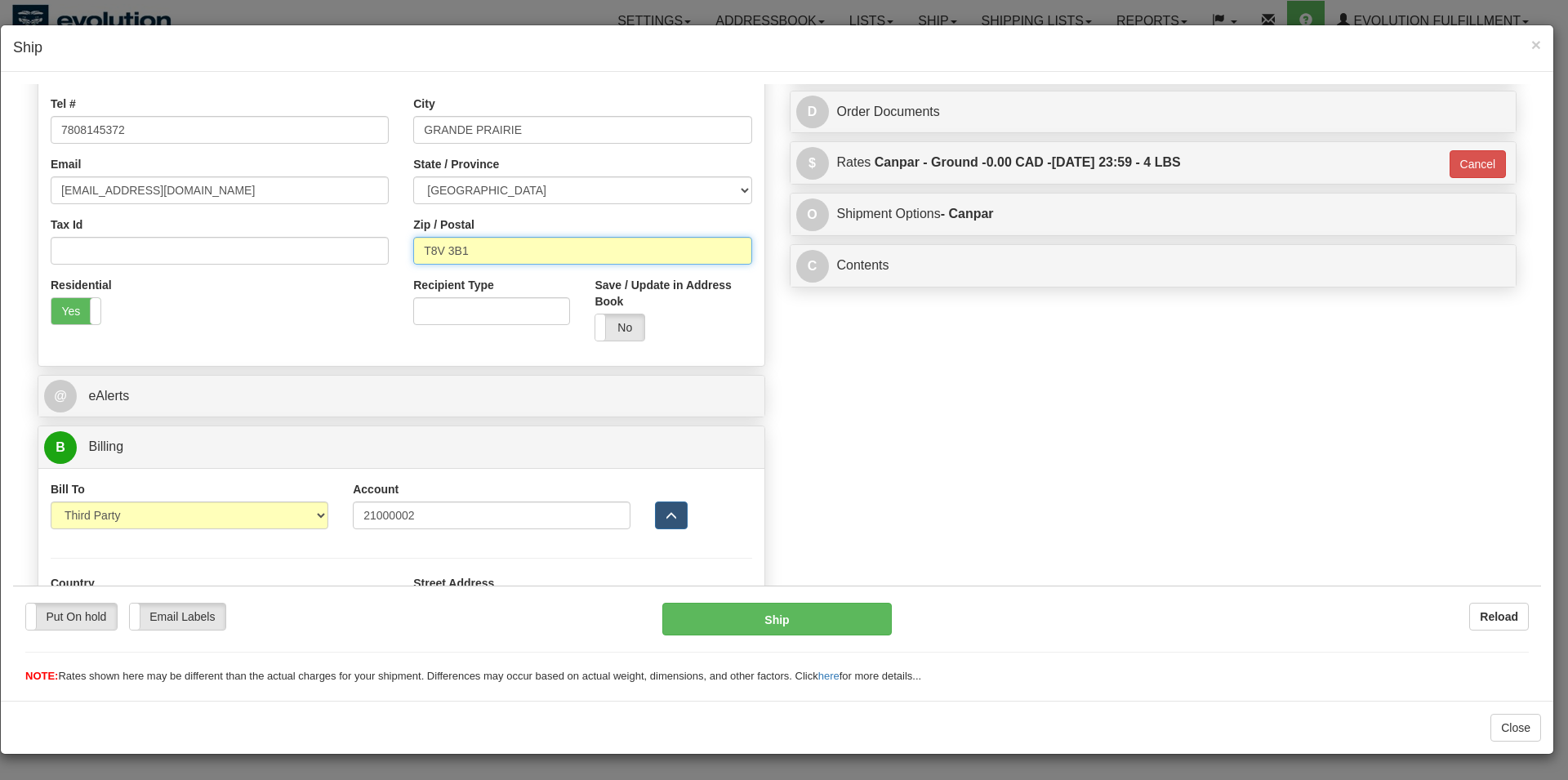
drag, startPoint x: 498, startPoint y: 242, endPoint x: 413, endPoint y: 248, distance: 85.2
click at [414, 248] on input "T8V 3B1" at bounding box center [582, 250] width 338 height 28
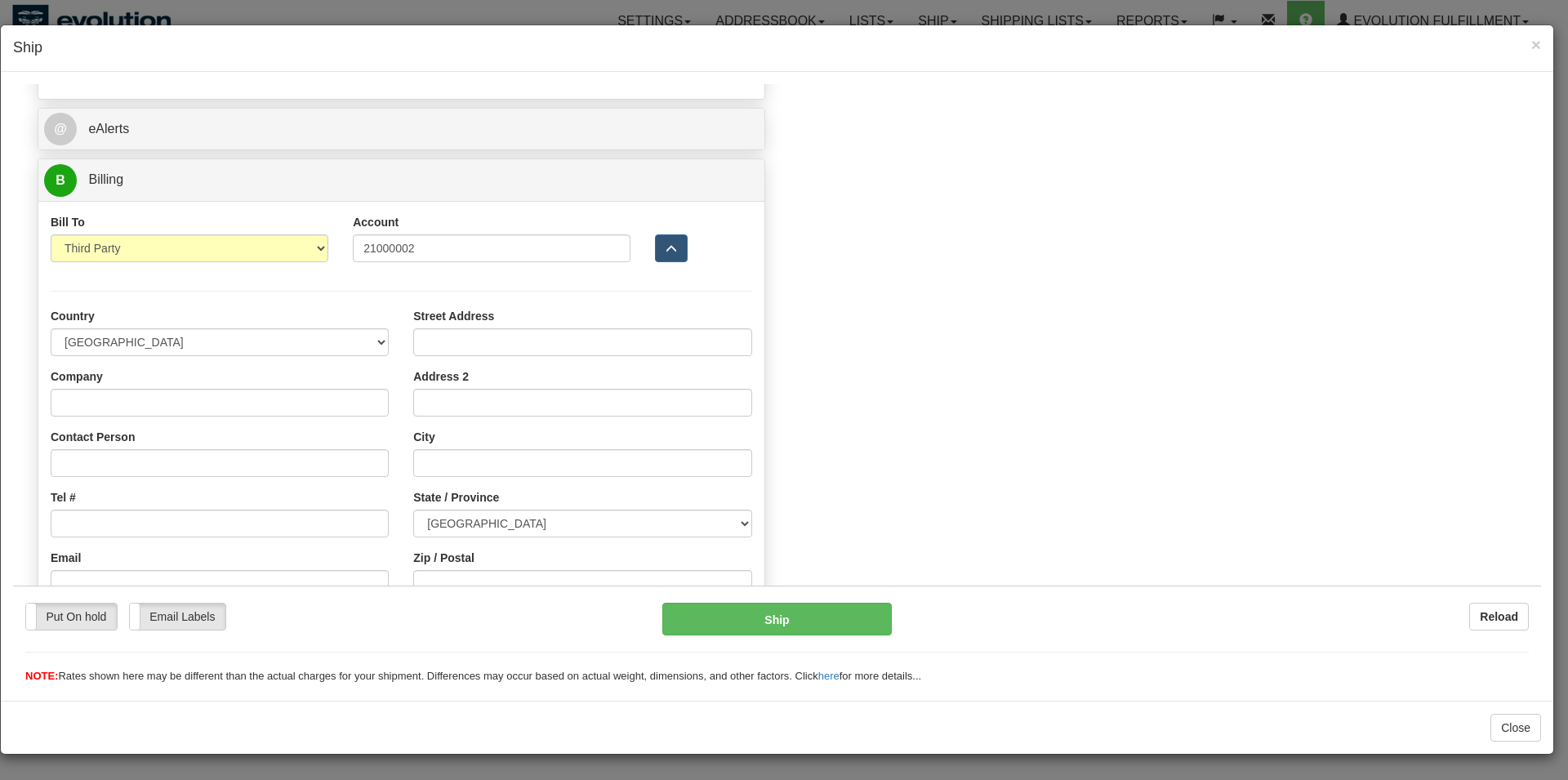
scroll to position [723, 0]
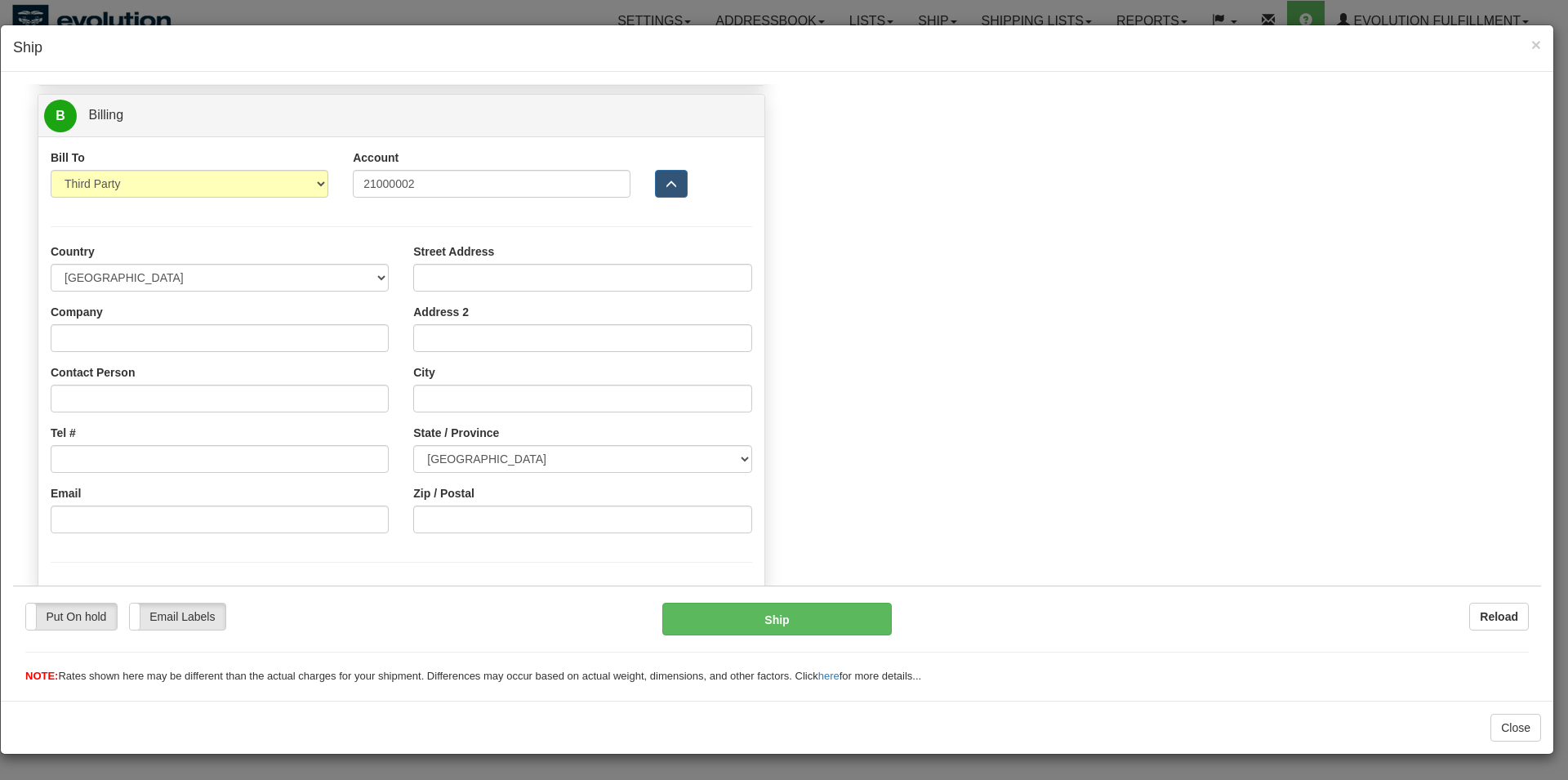
click at [454, 538] on div "Street Address Address 2 City State / Province [GEOGRAPHIC_DATA] [GEOGRAPHIC_DA…" at bounding box center [582, 393] width 363 height 303
click at [456, 518] on input "Zip / Postal" at bounding box center [582, 518] width 338 height 28
paste input "T8V 3B1"
type input "T8V 3B1"
click at [51, 169] on select "Sender Recipient Third Party Collect" at bounding box center [190, 183] width 278 height 28
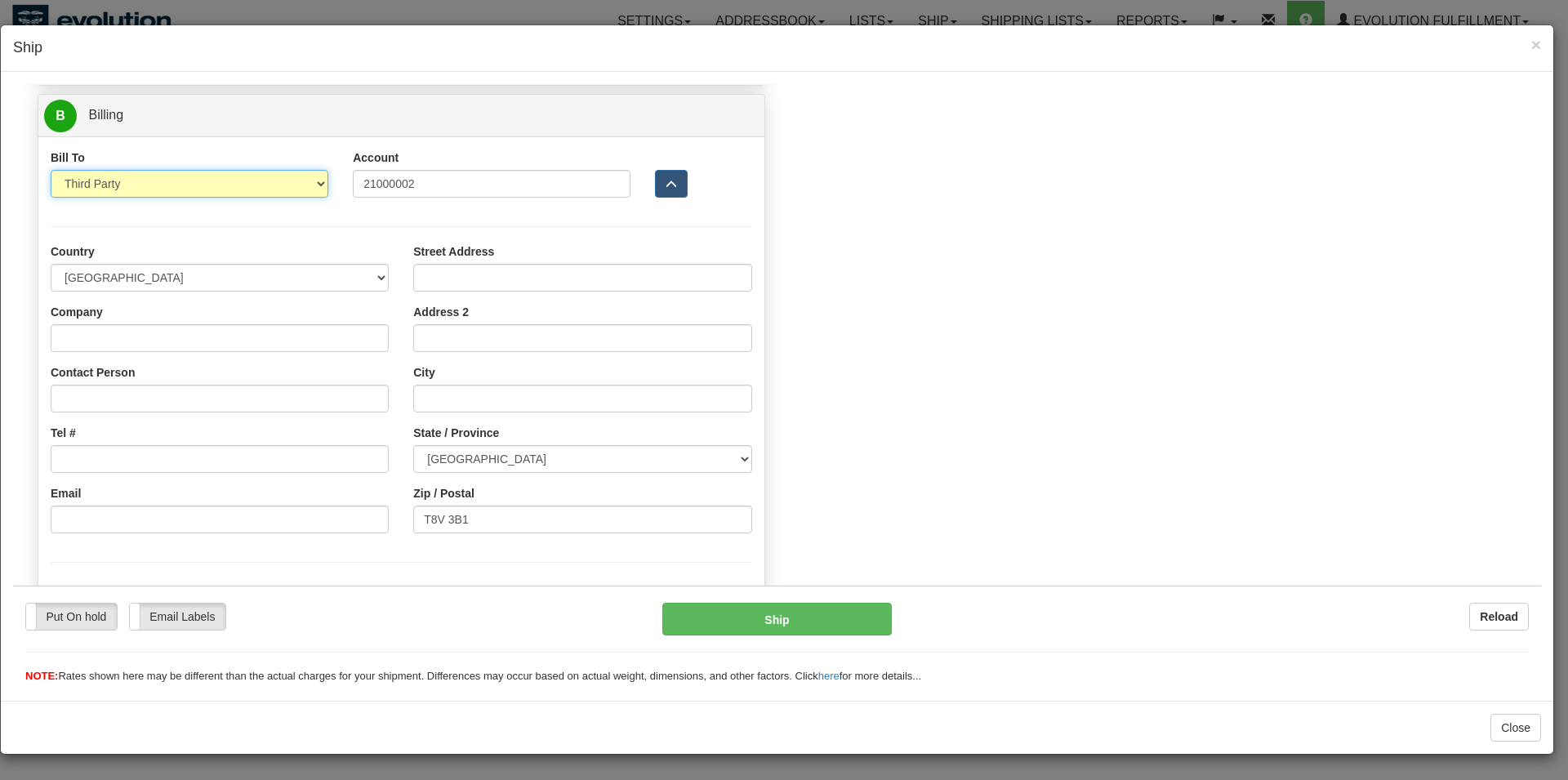
select select "2"
click option "Recipient" at bounding box center [13, 83] width 0 height 0
type input "1"
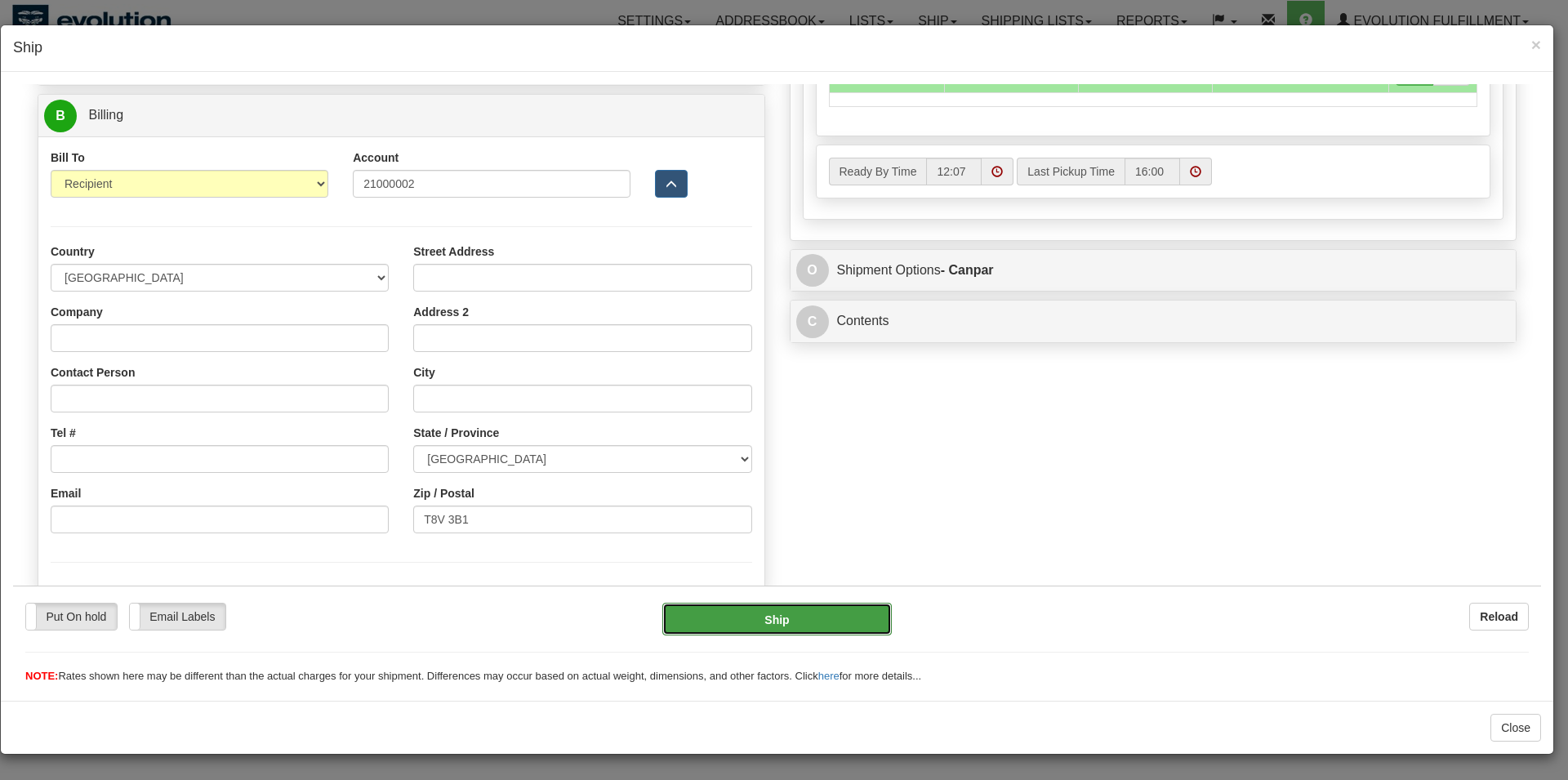
click at [789, 603] on button "Ship" at bounding box center [777, 618] width 230 height 32
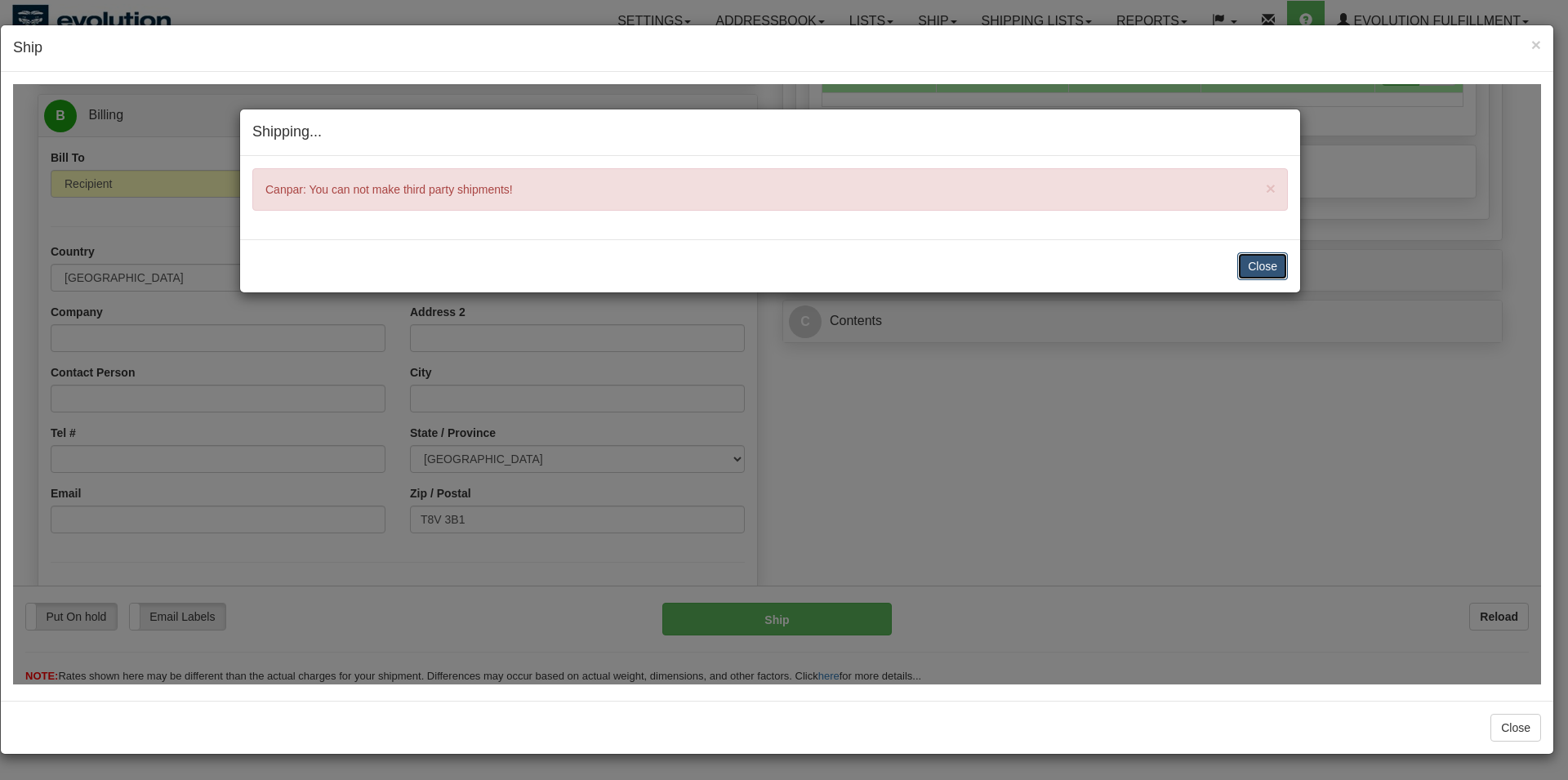
click at [1258, 272] on button "Close" at bounding box center [1262, 266] width 51 height 28
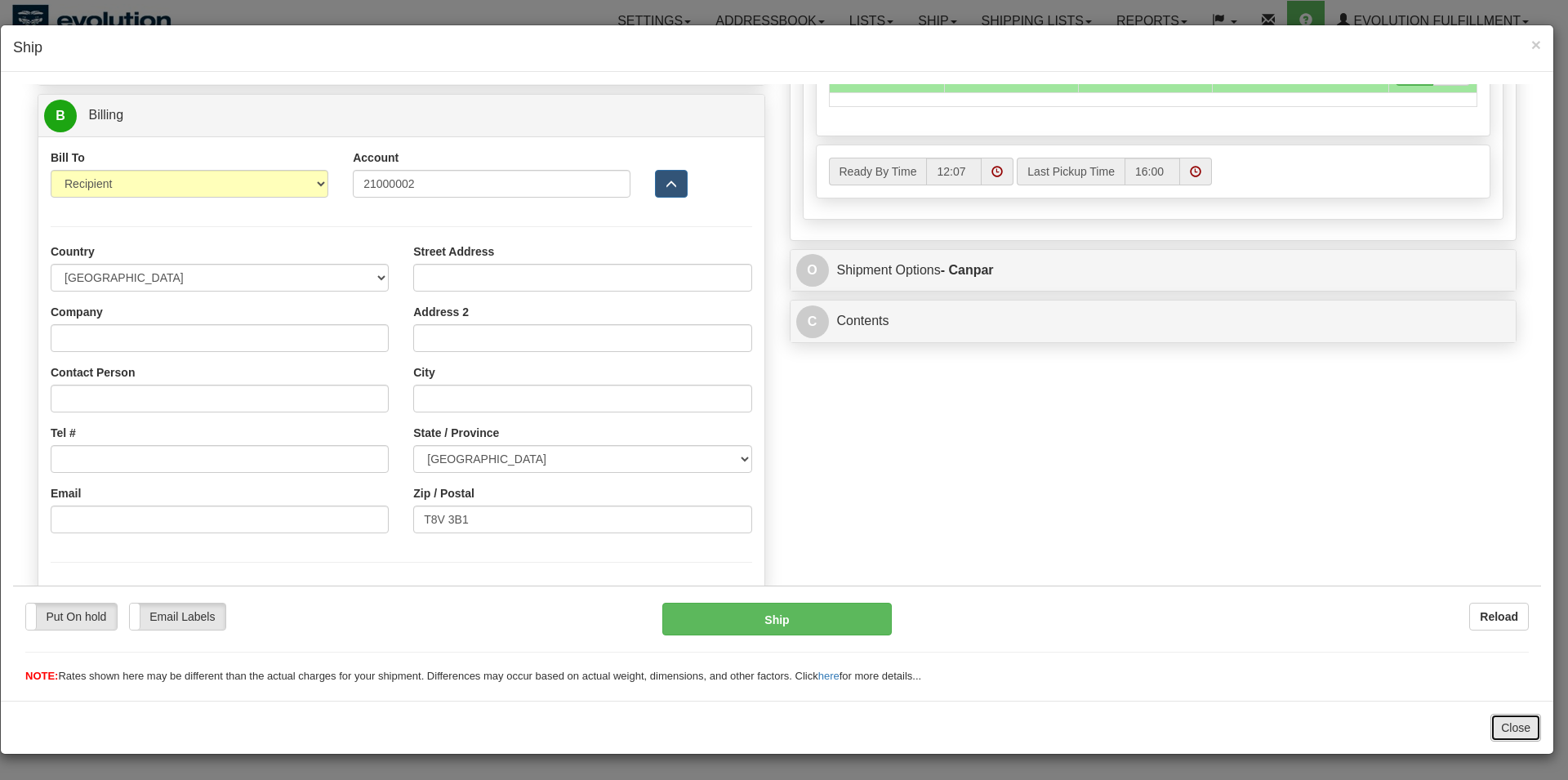
click at [1512, 717] on button "Close" at bounding box center [1515, 727] width 51 height 28
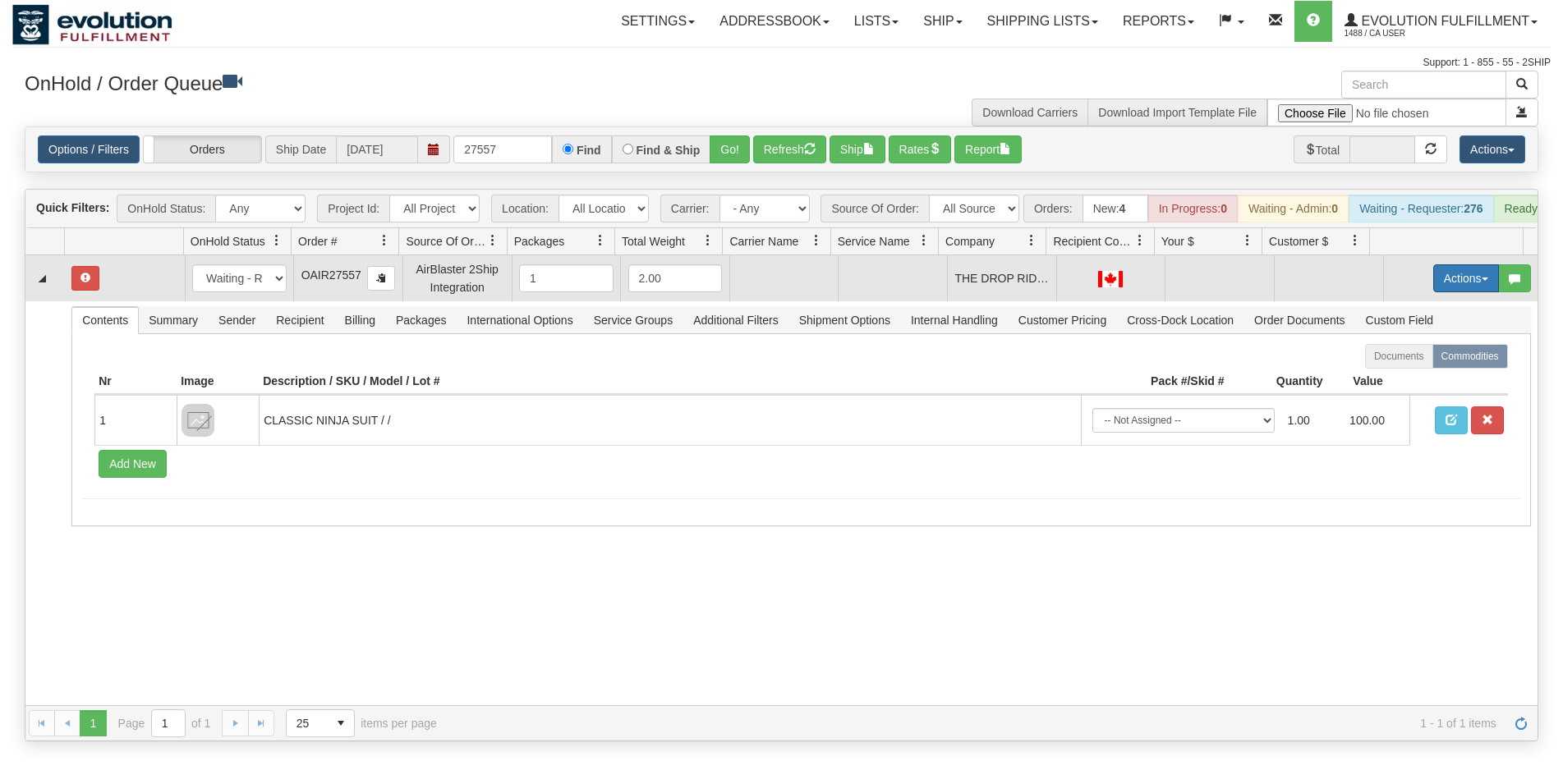
click at [1445, 290] on button "Actions" at bounding box center [1465, 278] width 66 height 28
click at [1426, 320] on link "Open" at bounding box center [1432, 309] width 131 height 21
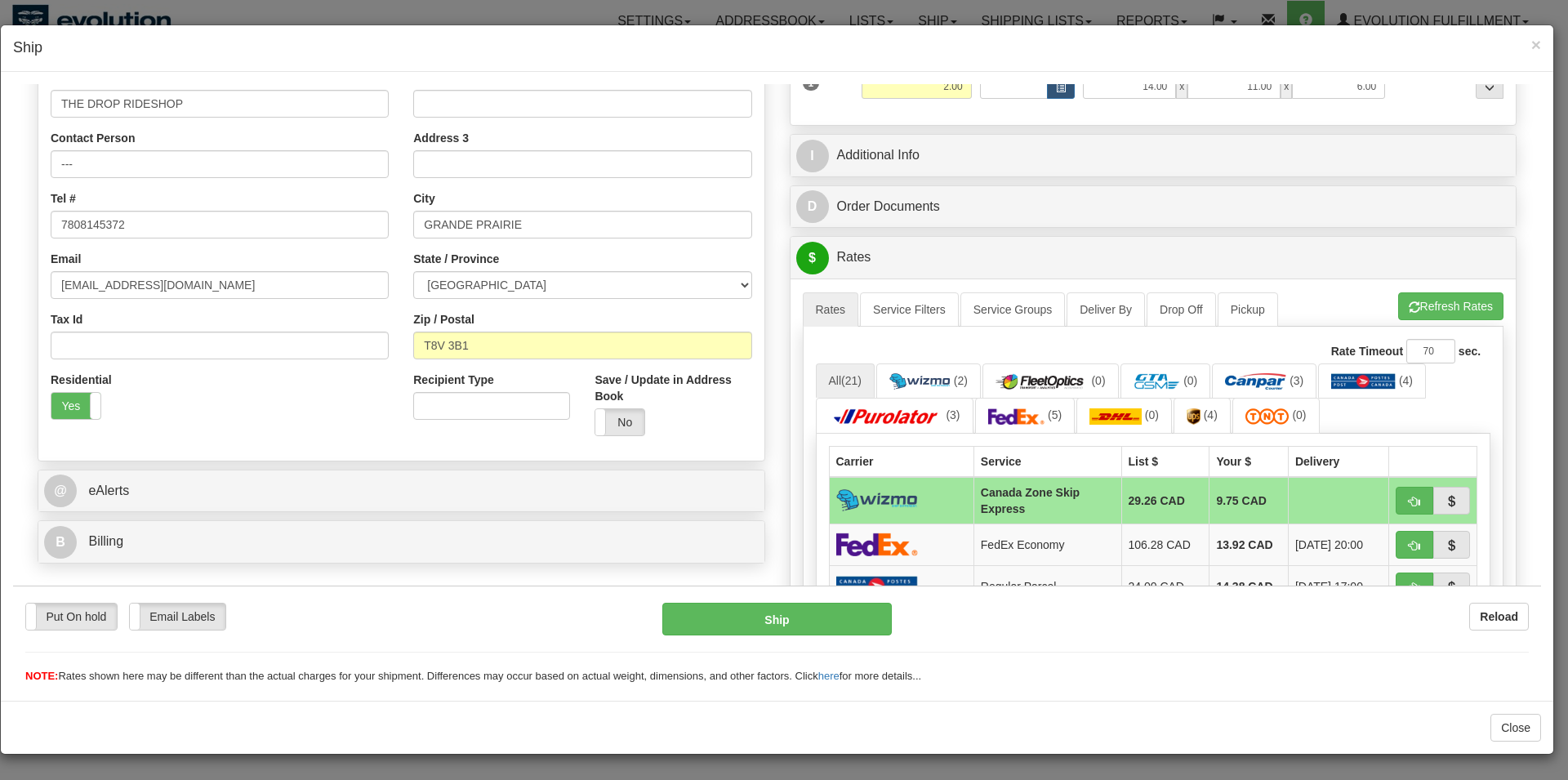
scroll to position [416, 0]
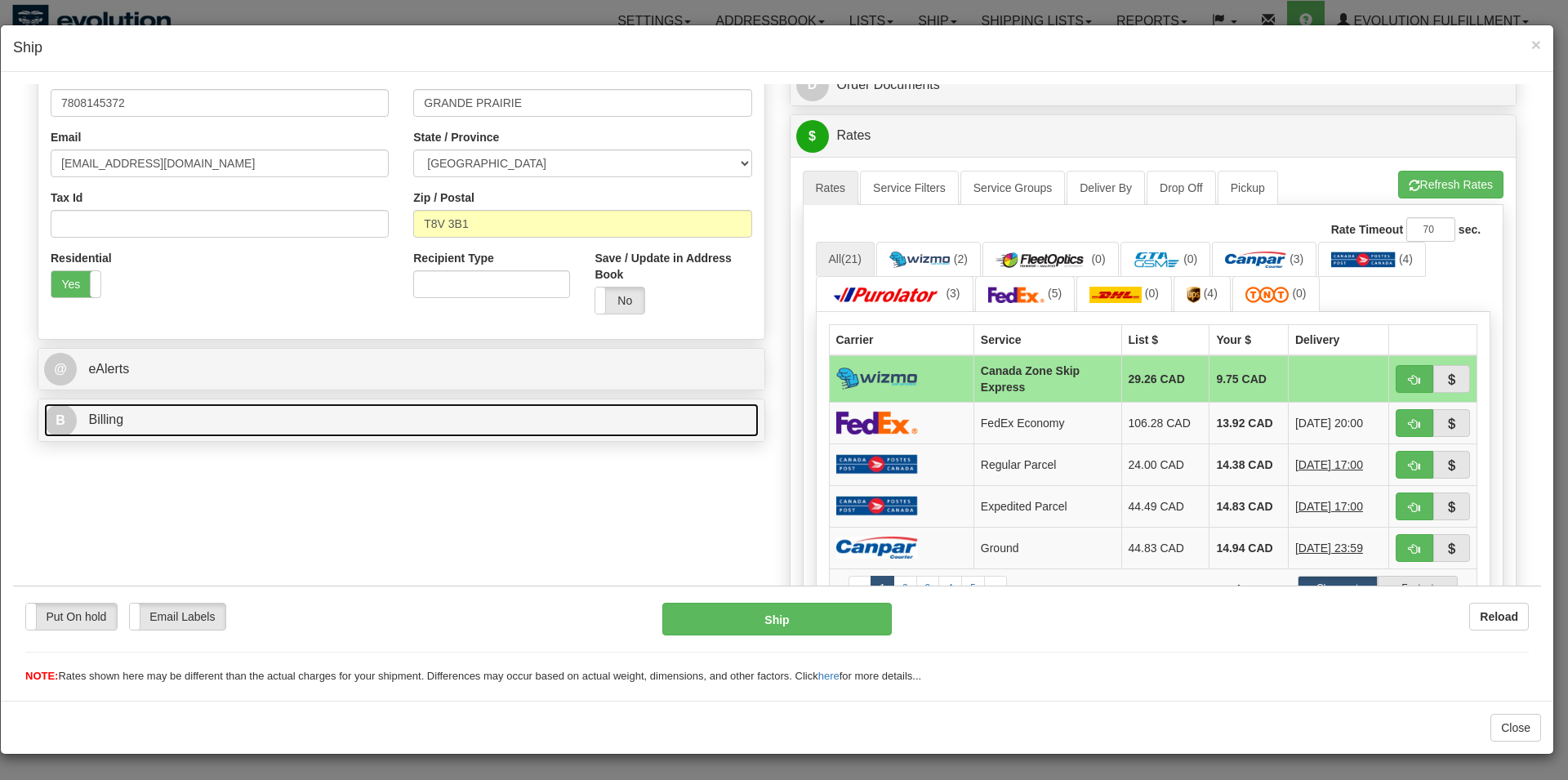
click at [228, 415] on link "B Billing" at bounding box center [401, 419] width 714 height 33
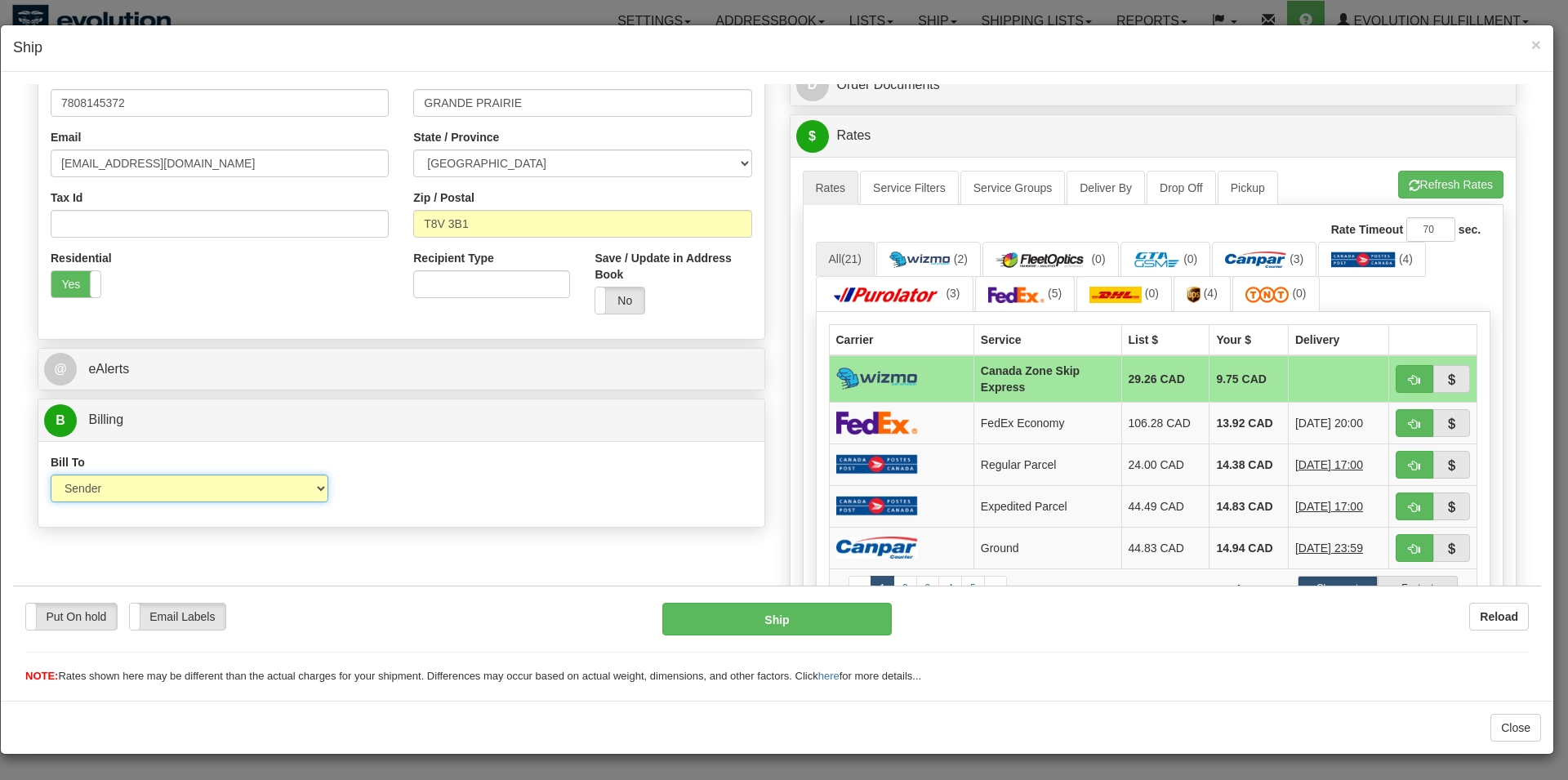
click at [51, 474] on select "Sender Recipient Third Party Collect" at bounding box center [190, 488] width 278 height 28
select select "3"
click option "Third Party" at bounding box center [13, 83] width 0 height 0
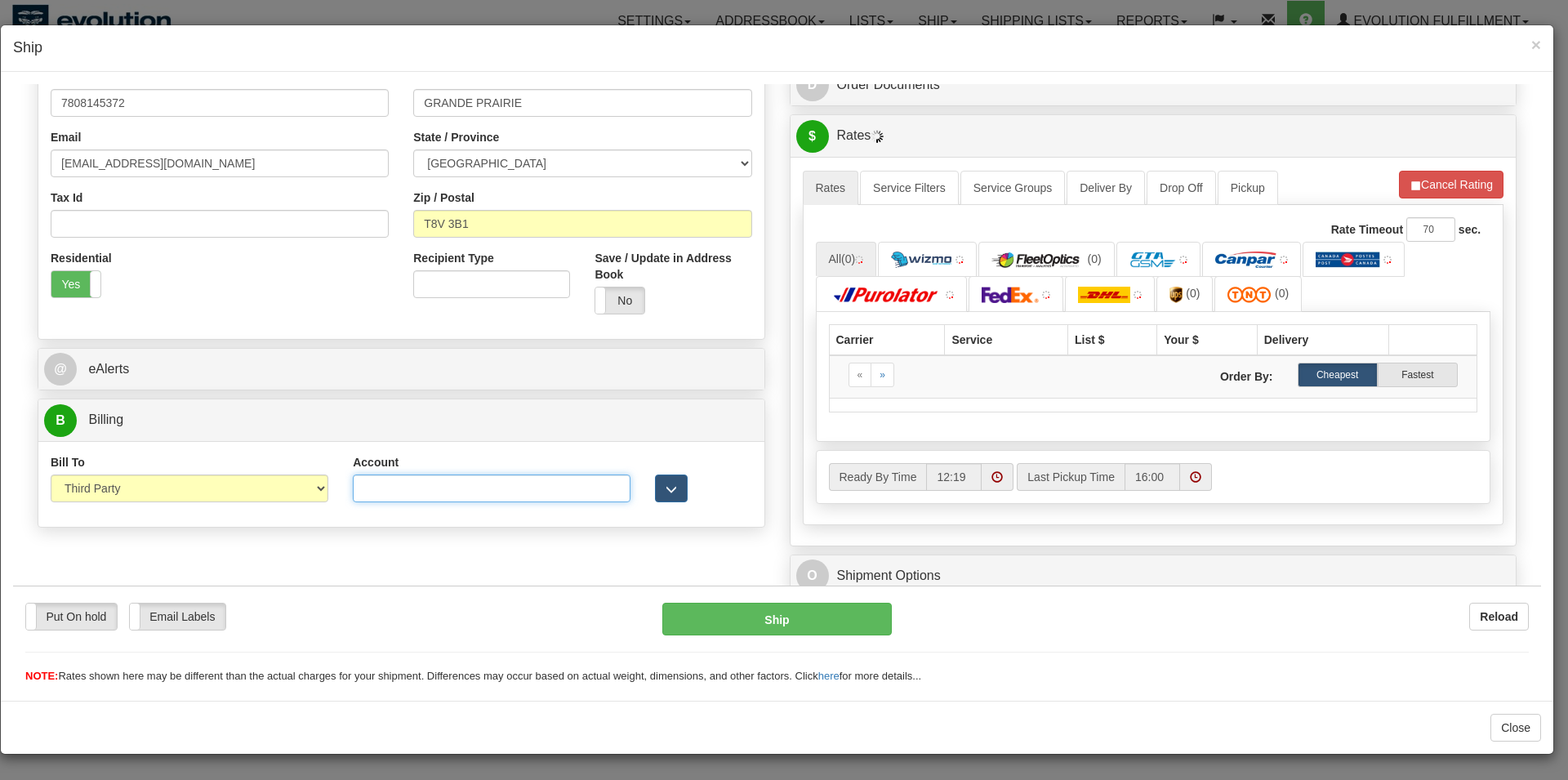
click at [389, 496] on input "Account" at bounding box center [491, 488] width 278 height 28
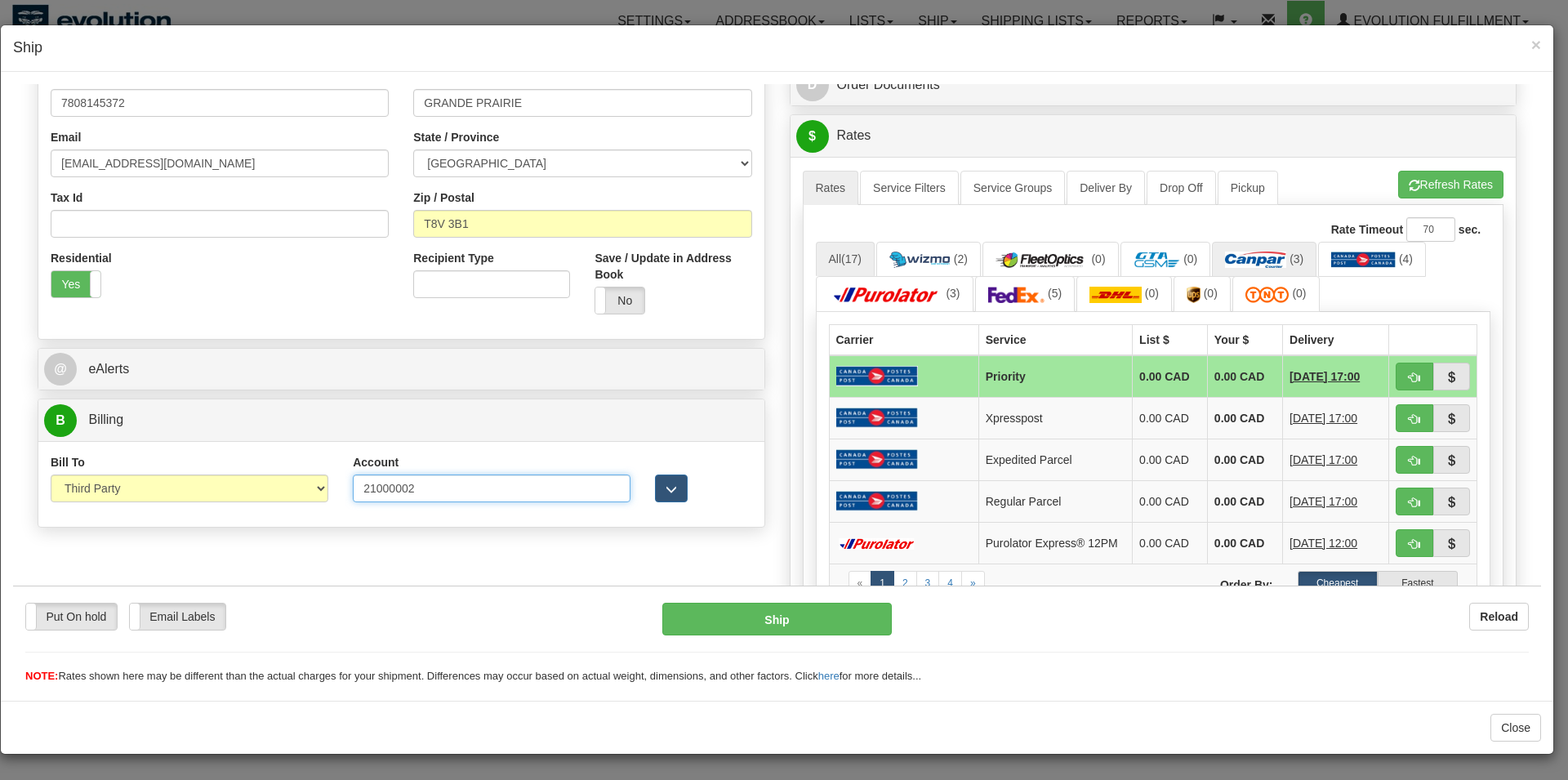
type input "21000002"
click at [1225, 254] on img at bounding box center [1255, 259] width 61 height 17
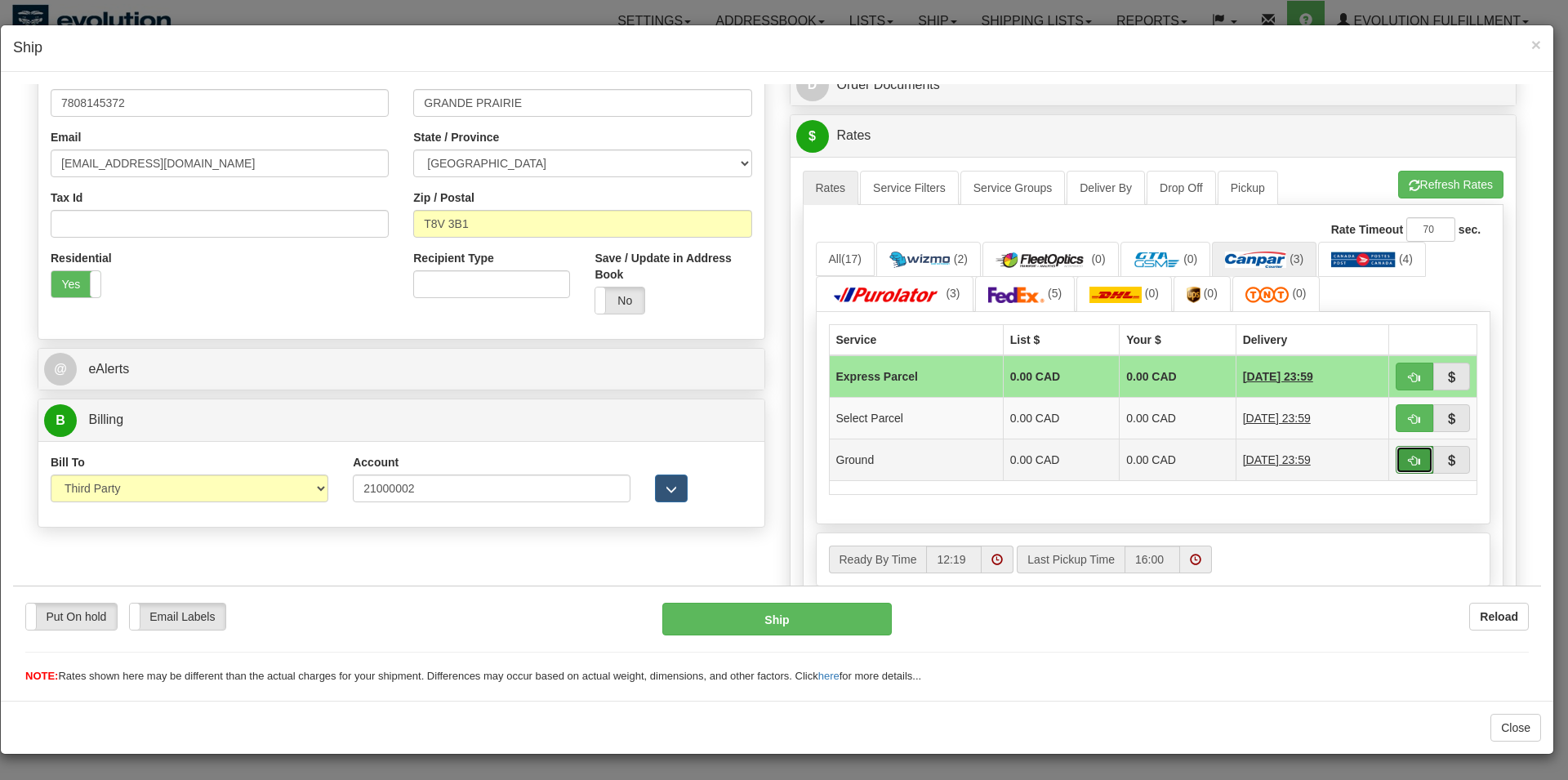
click at [1395, 462] on button "button" at bounding box center [1414, 459] width 38 height 28
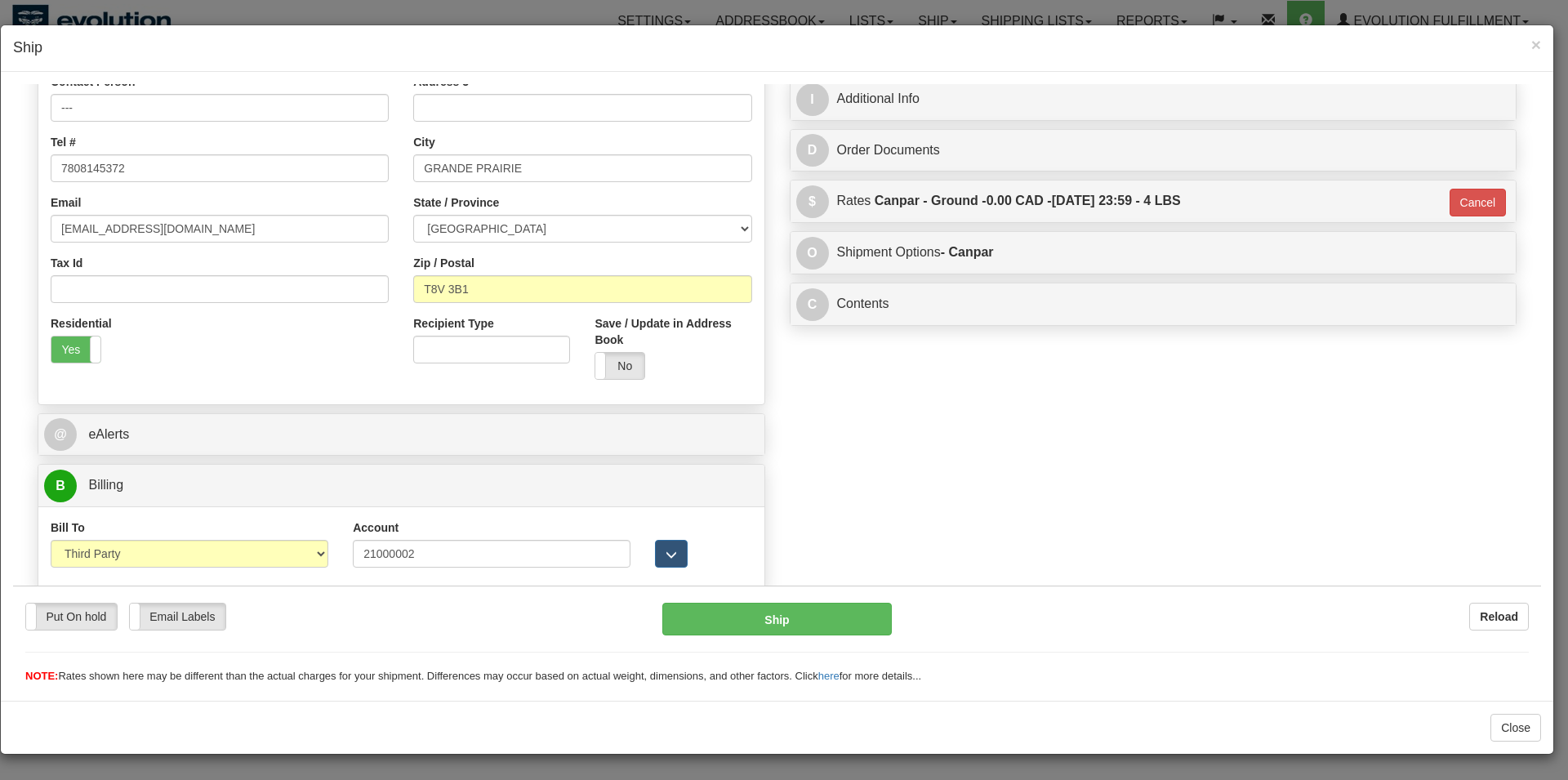
type input "1"
click at [829, 625] on button "Ship" at bounding box center [777, 618] width 230 height 32
